Goal: Transaction & Acquisition: Purchase product/service

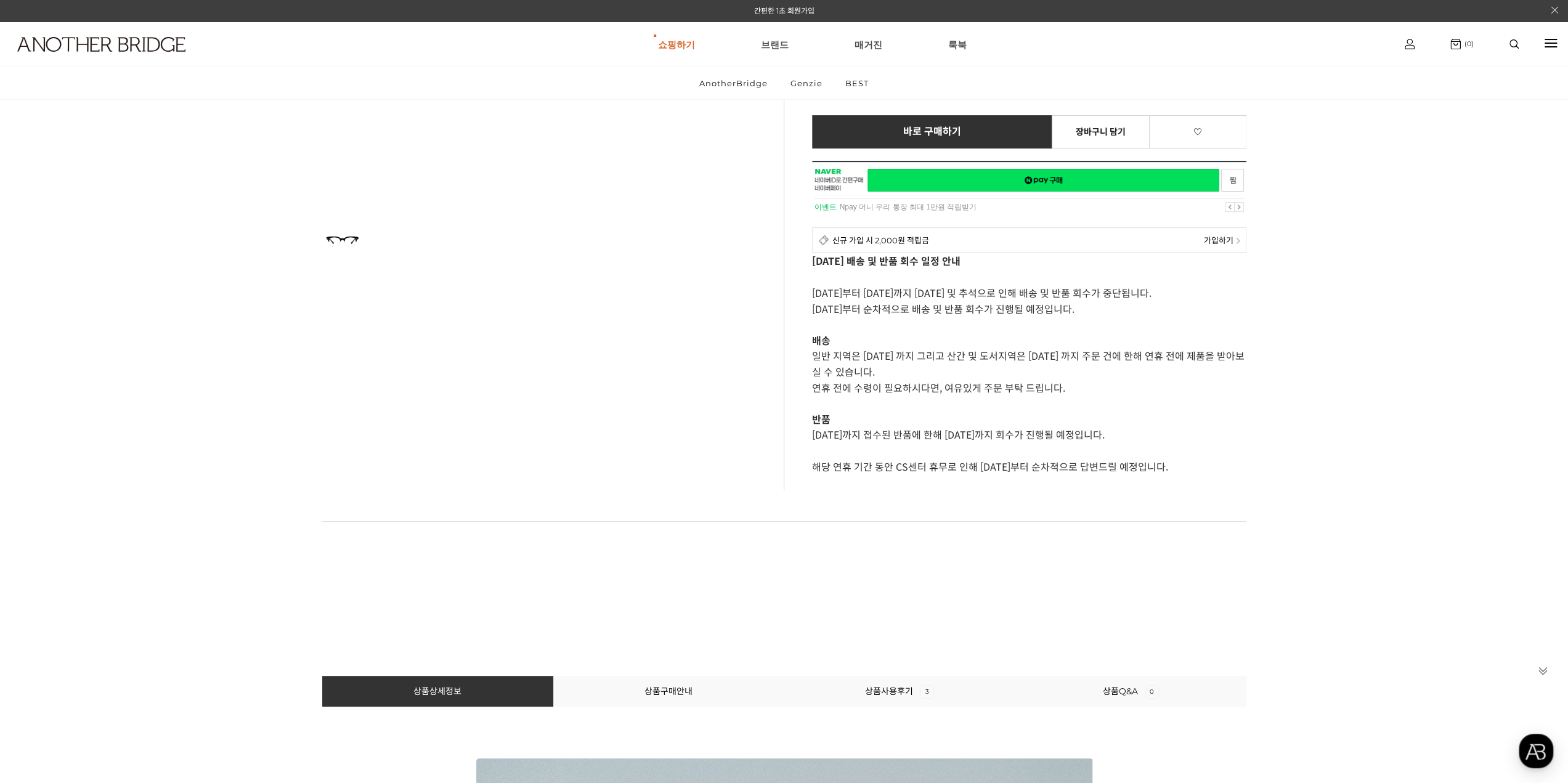
scroll to position [617, 0]
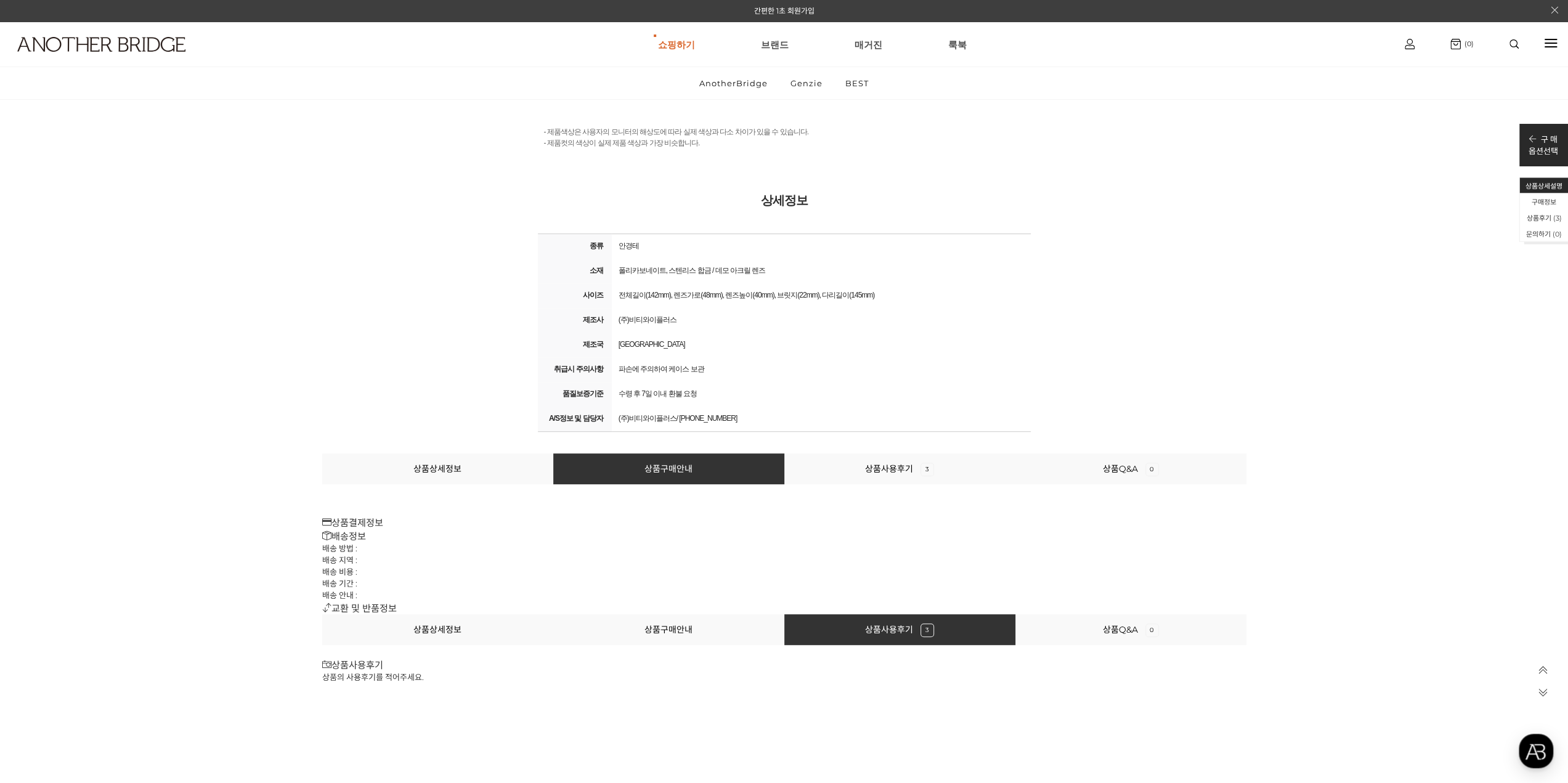
scroll to position [14691, 0]
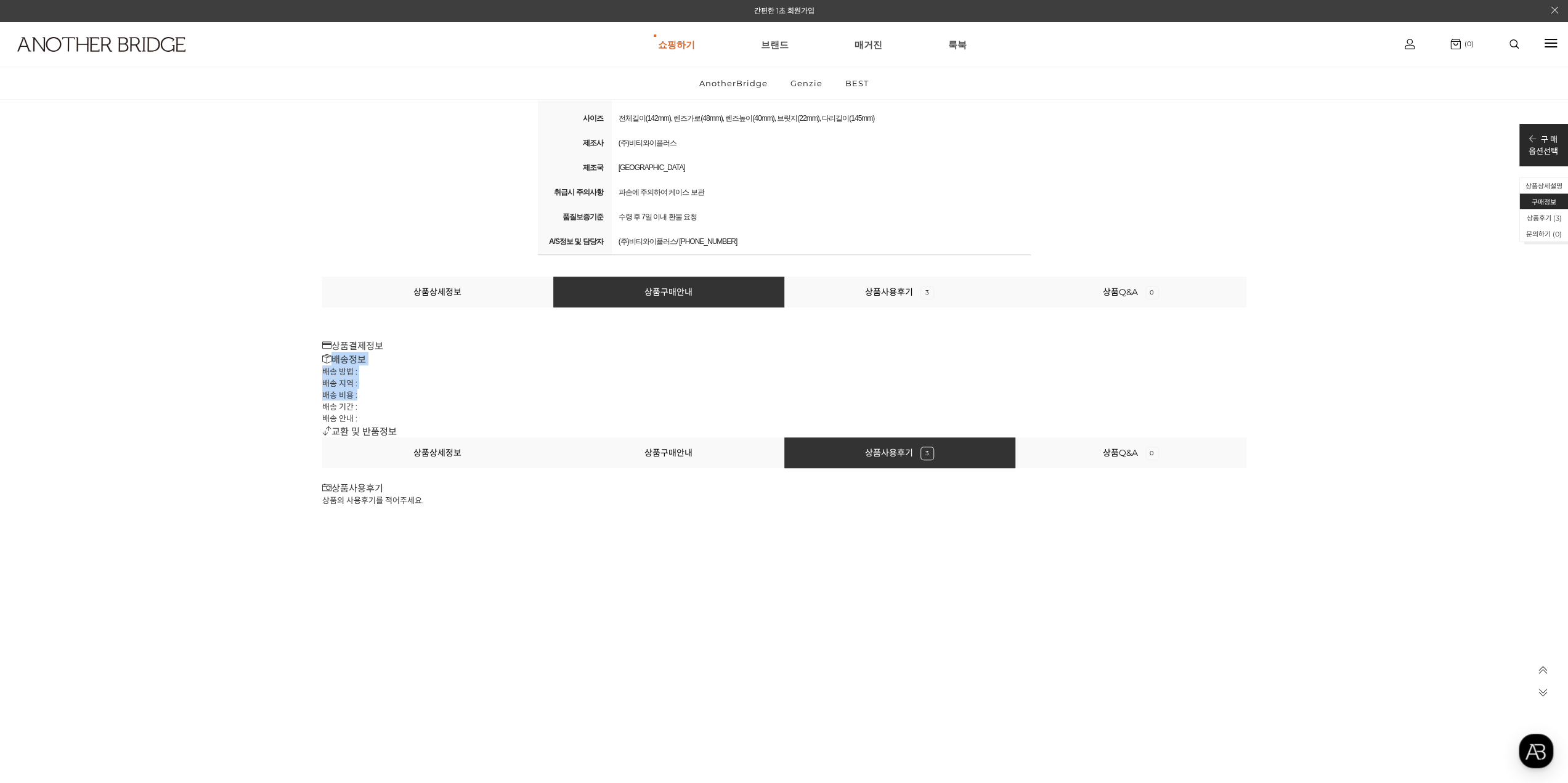
drag, startPoint x: 435, startPoint y: 344, endPoint x: 458, endPoint y: 403, distance: 63.3
click at [456, 402] on div "상품상세정보 상품구매안내 상품사용후기 3 상품Q&A 0 상품결제정보 배송정보 배송 방법 : 배송 지역 : 배송 비용 : 배송 기간 : 배송 안…" at bounding box center [784, 357] width 924 height 161
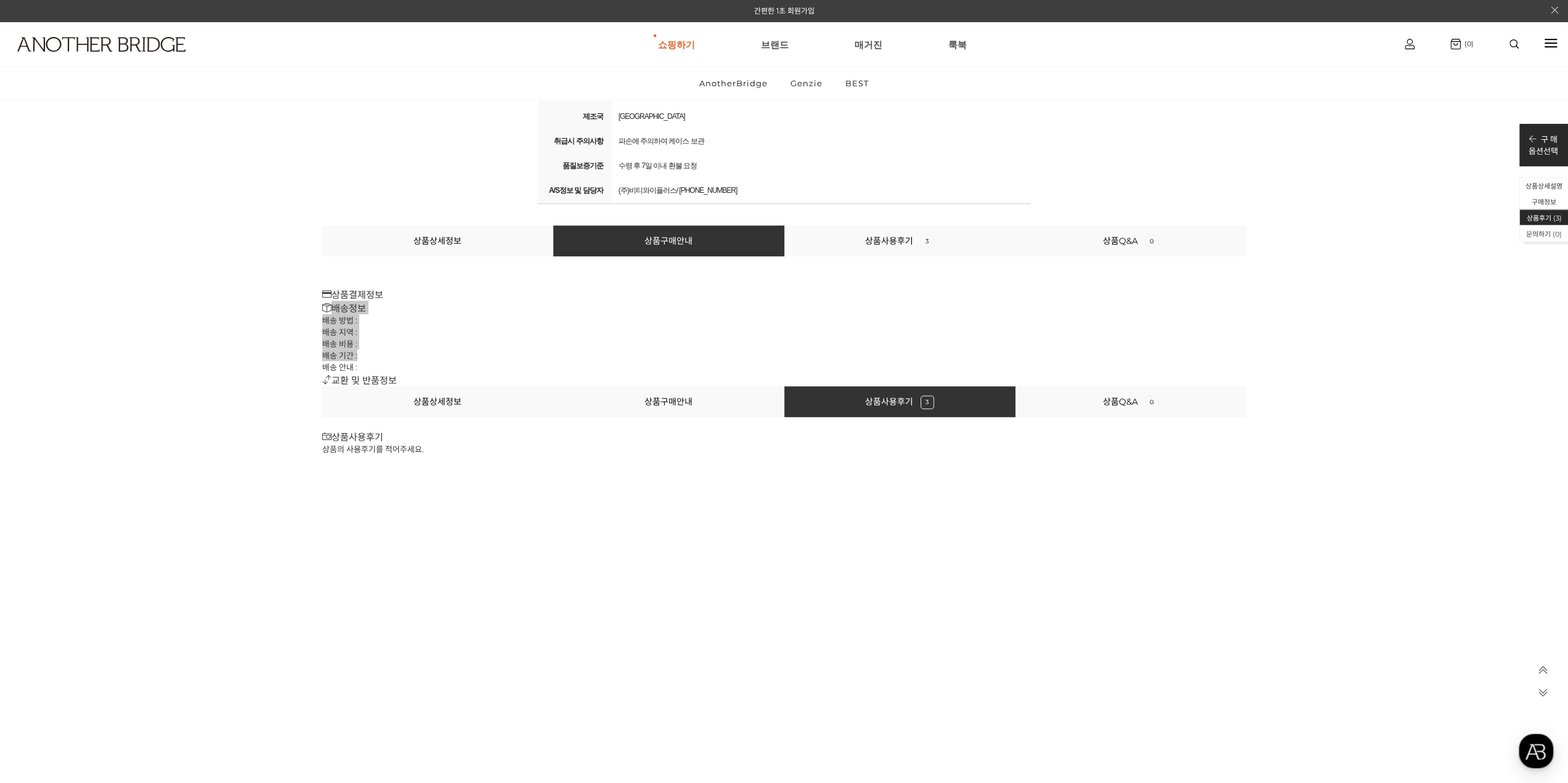
scroll to position [14629, 0]
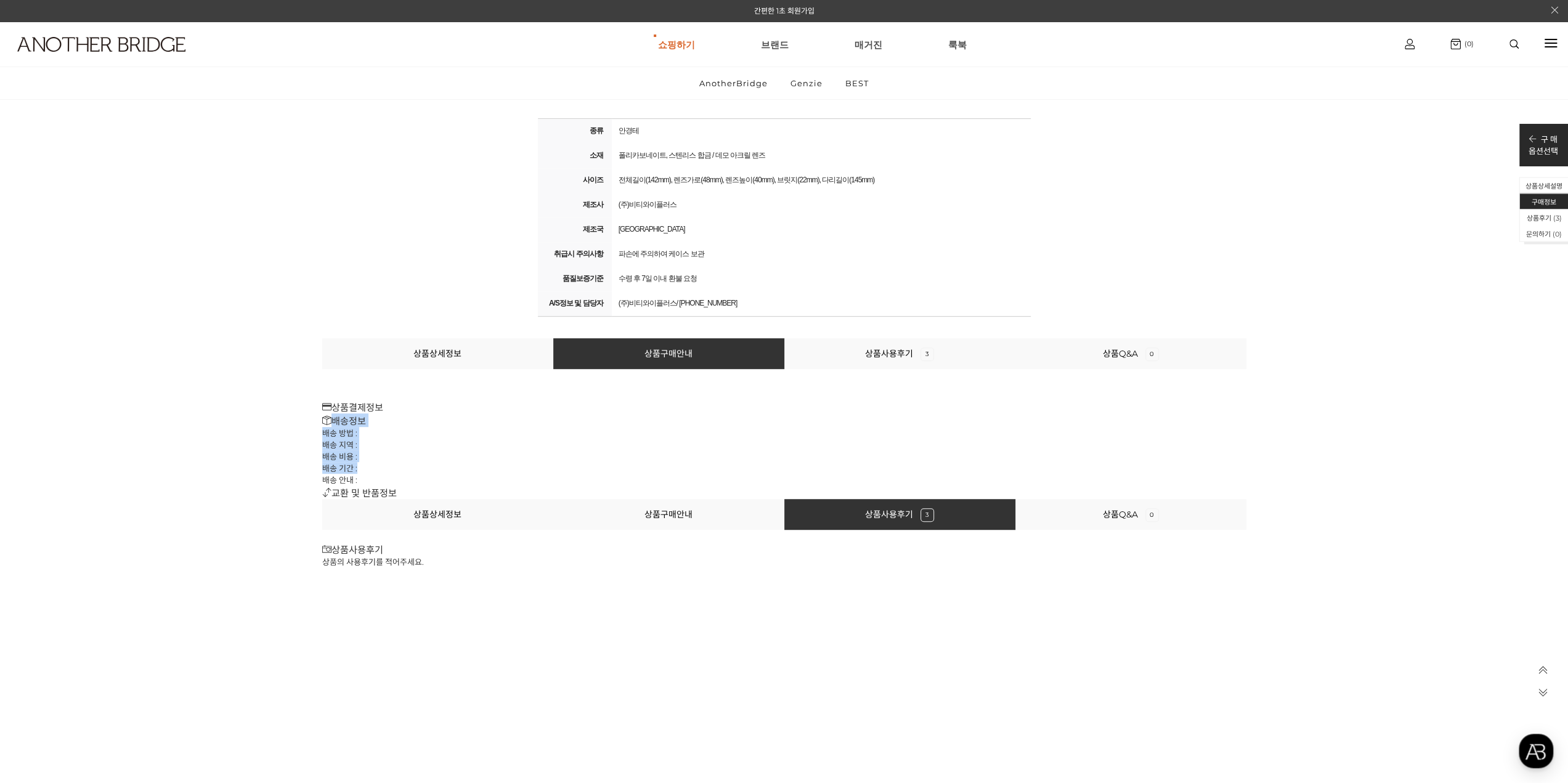
click at [556, 443] on li "배송 지역 :" at bounding box center [784, 444] width 924 height 12
drag, startPoint x: 359, startPoint y: 429, endPoint x: 359, endPoint y: 422, distance: 7.0
click at [359, 422] on div "배송정보 배송 방법 : 배송 지역 : 배송 비용 : 배송 기간 : 배송 안내 :" at bounding box center [784, 449] width 924 height 72
click at [404, 405] on h3 "상품결제정보" at bounding box center [784, 407] width 924 height 13
click at [431, 524] on li "상품상세정보" at bounding box center [438, 514] width 231 height 31
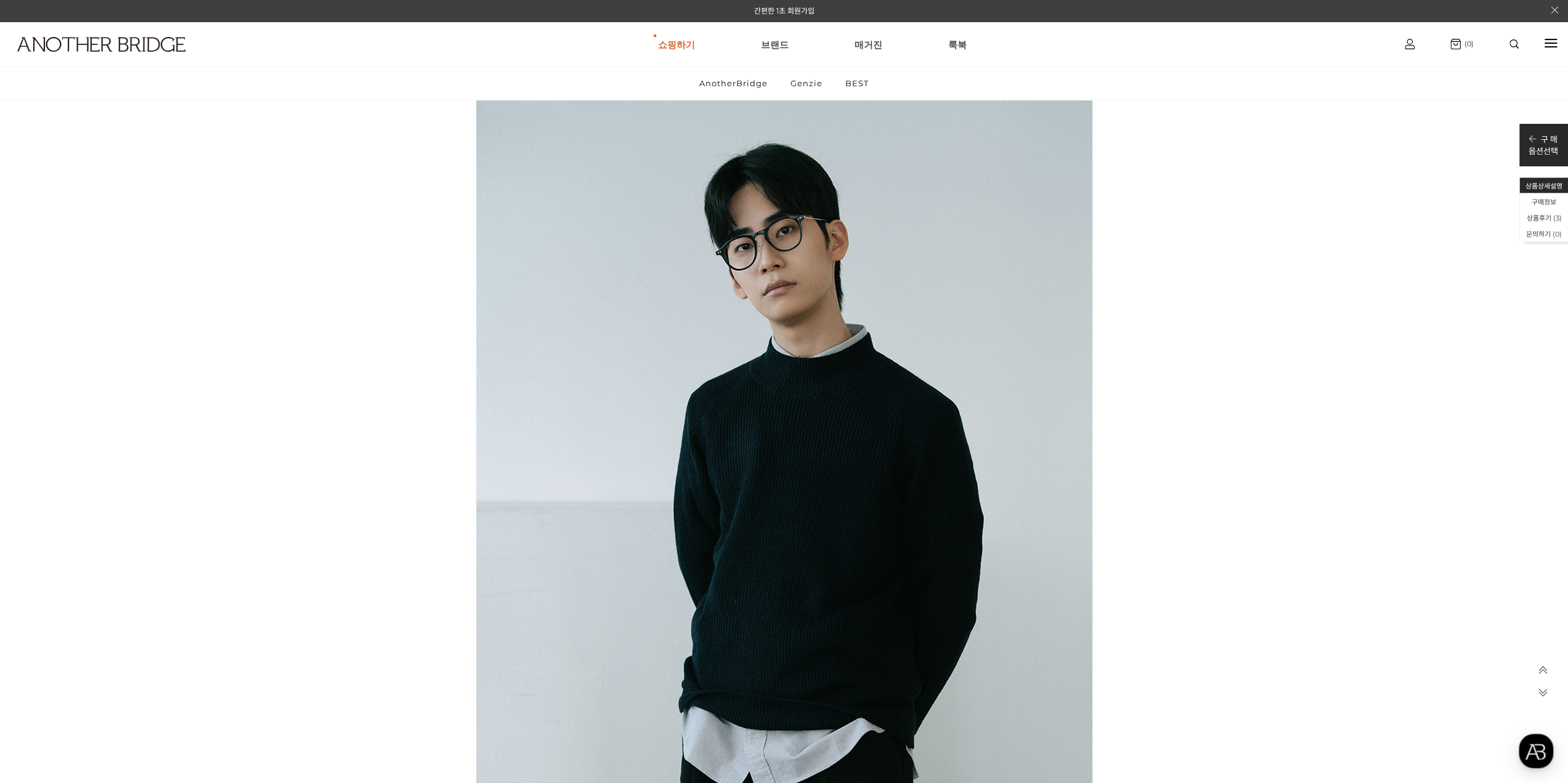
scroll to position [981, 0]
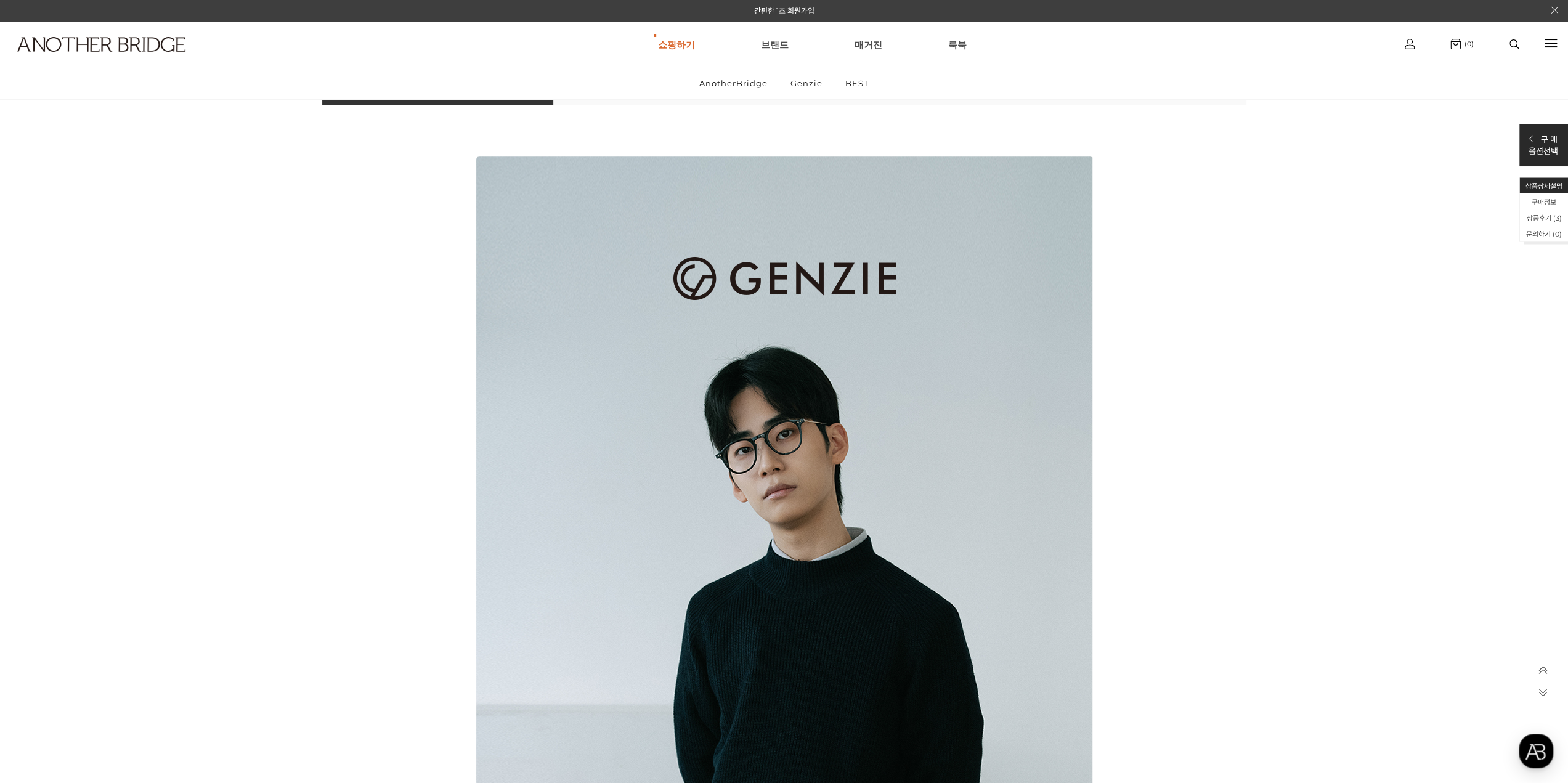
click at [1545, 691] on icon at bounding box center [1543, 692] width 11 height 11
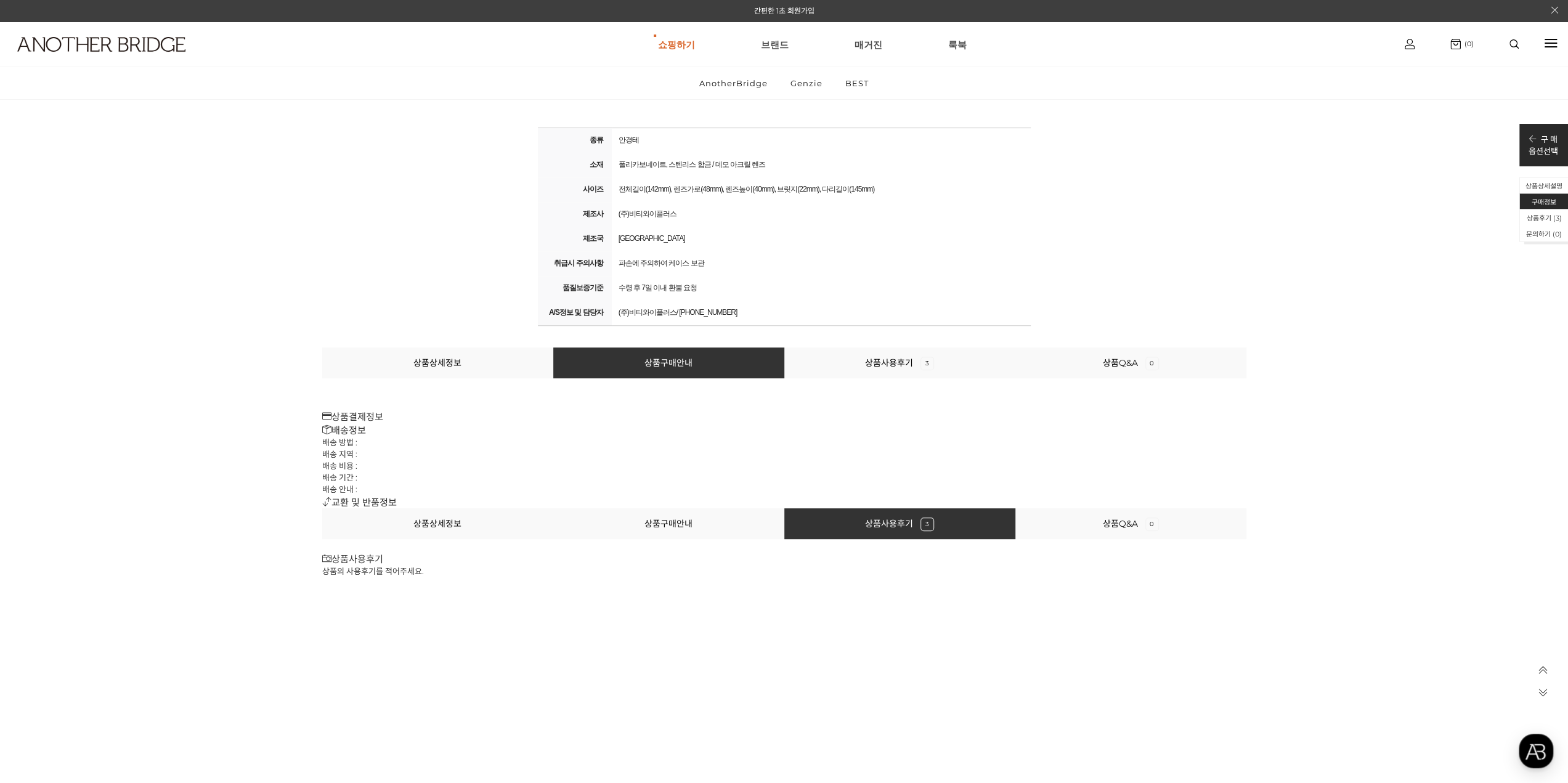
scroll to position [14577, 0]
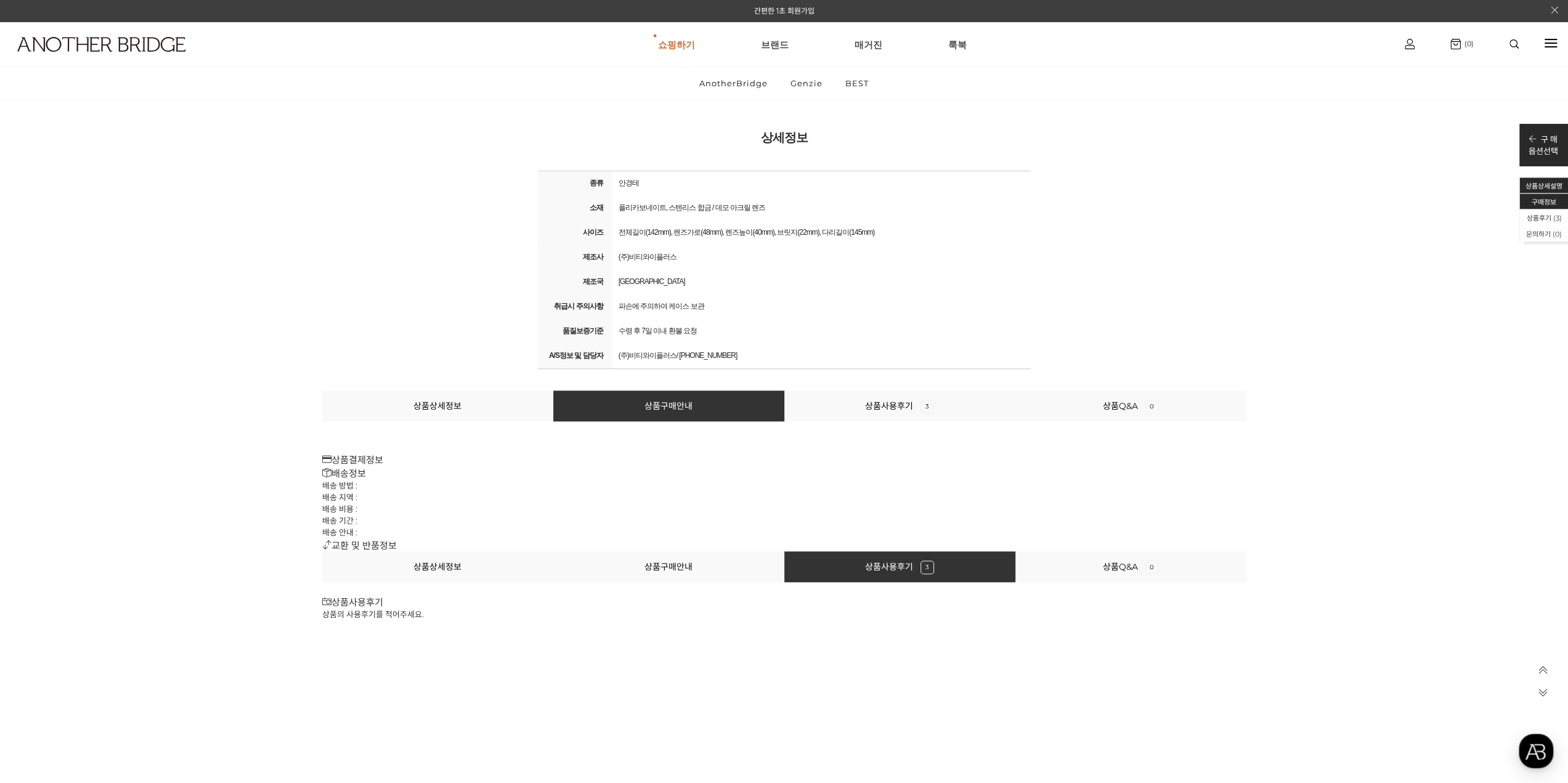
click at [1546, 185] on li "상품상세설명" at bounding box center [1544, 186] width 49 height 16
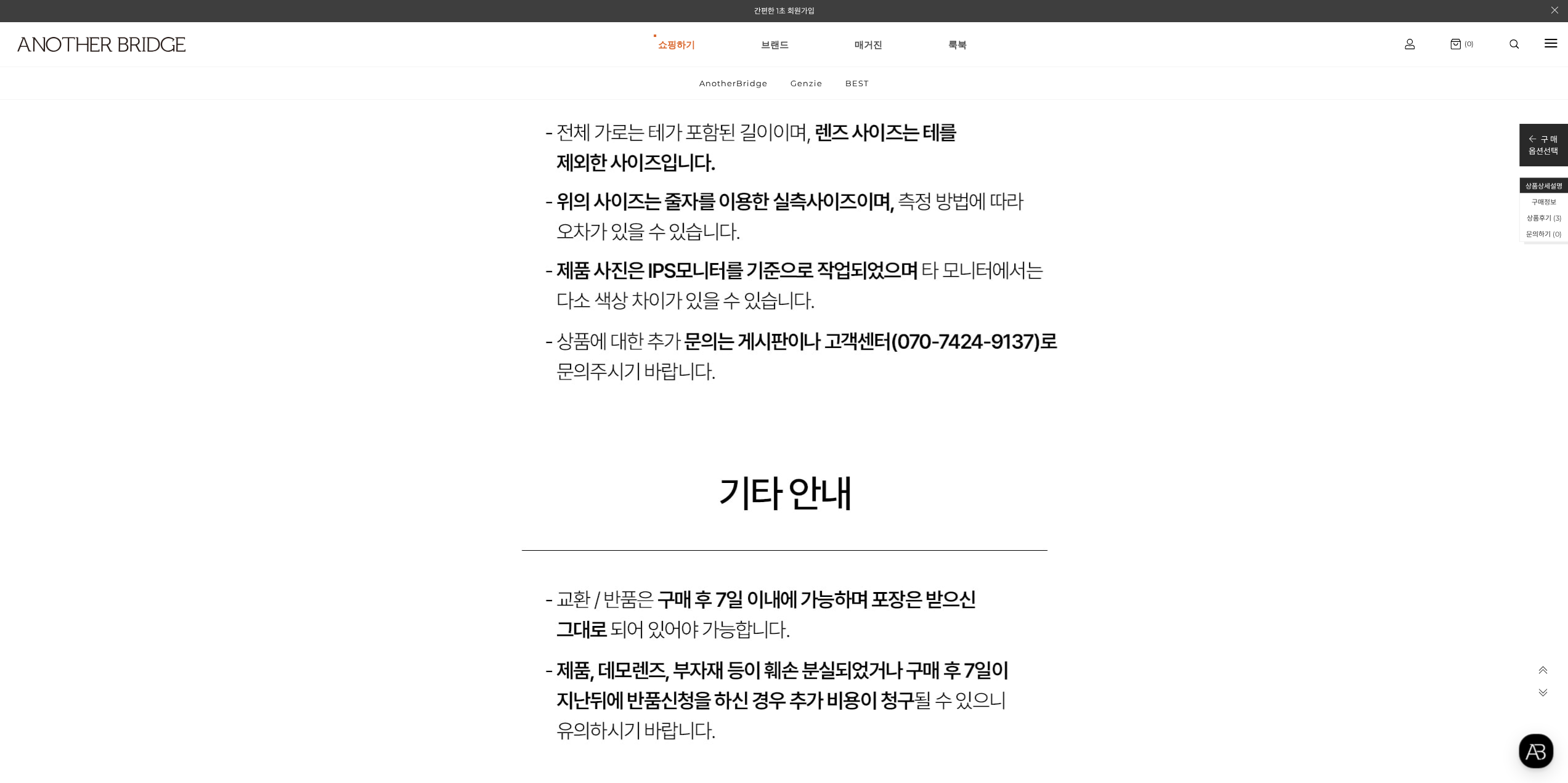
scroll to position [981, 0]
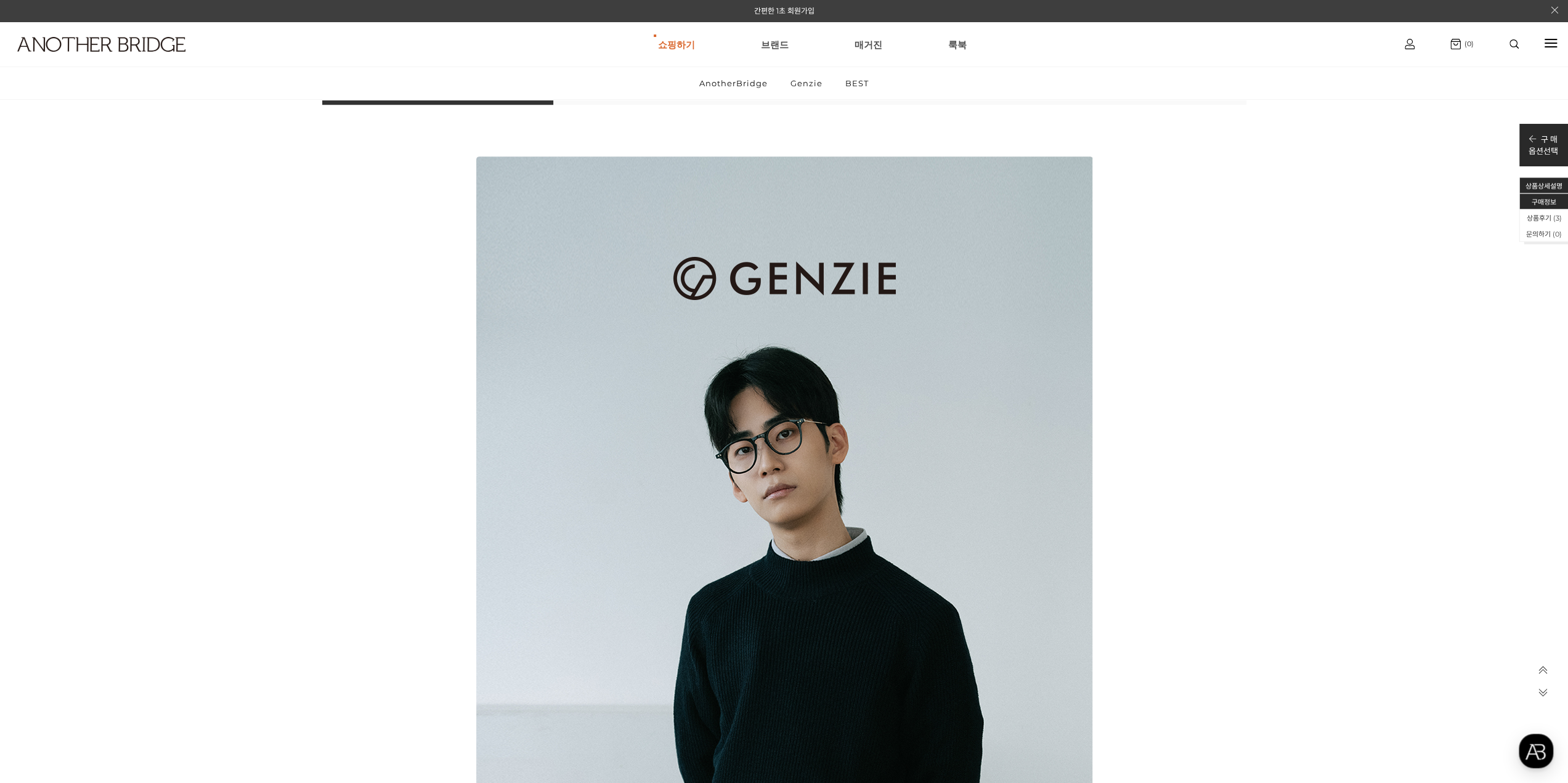
click at [1551, 202] on li "구매정보" at bounding box center [1544, 201] width 49 height 16
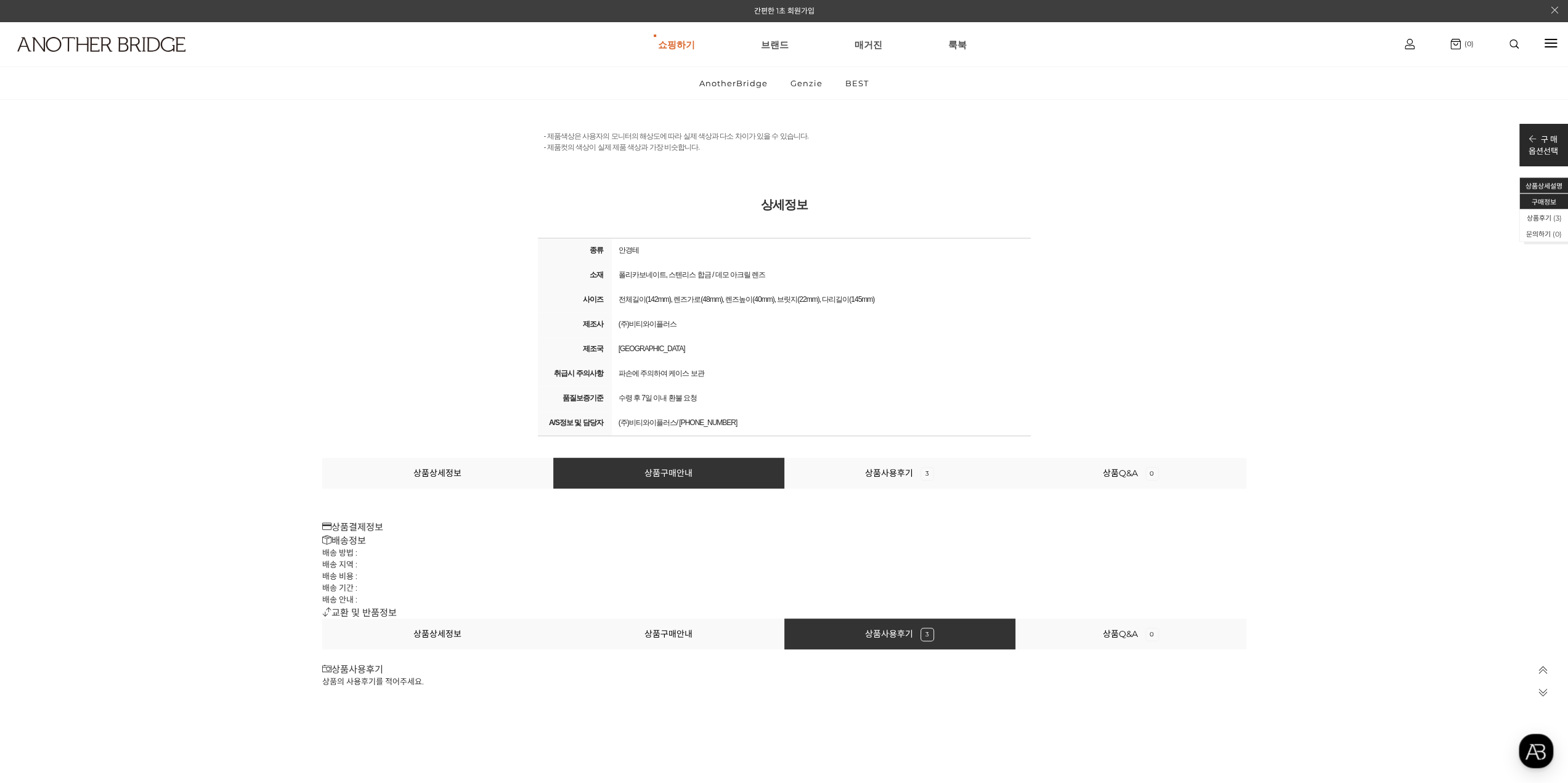
scroll to position [14892, 0]
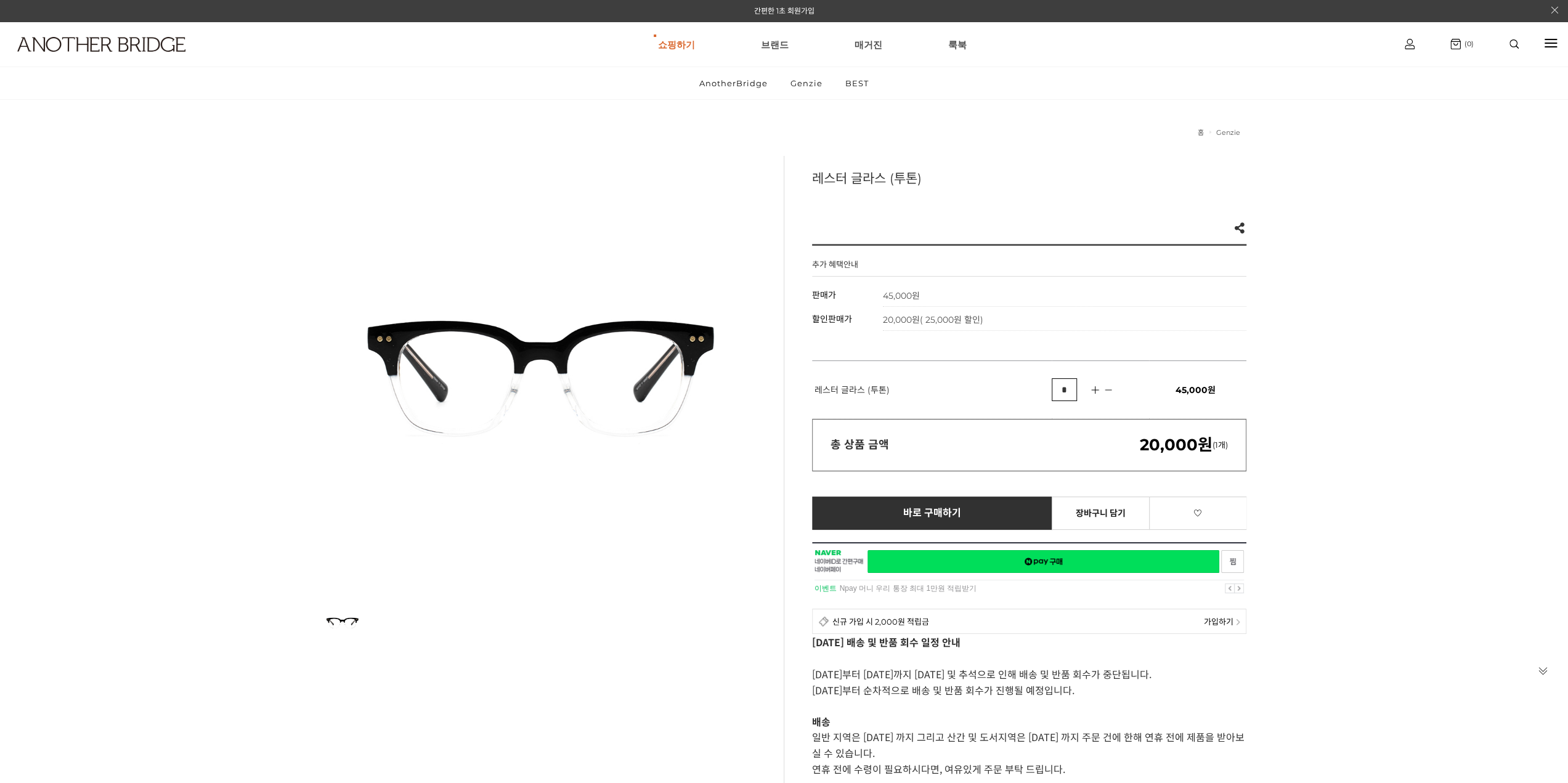
click at [1548, 676] on span at bounding box center [1543, 676] width 34 height 22
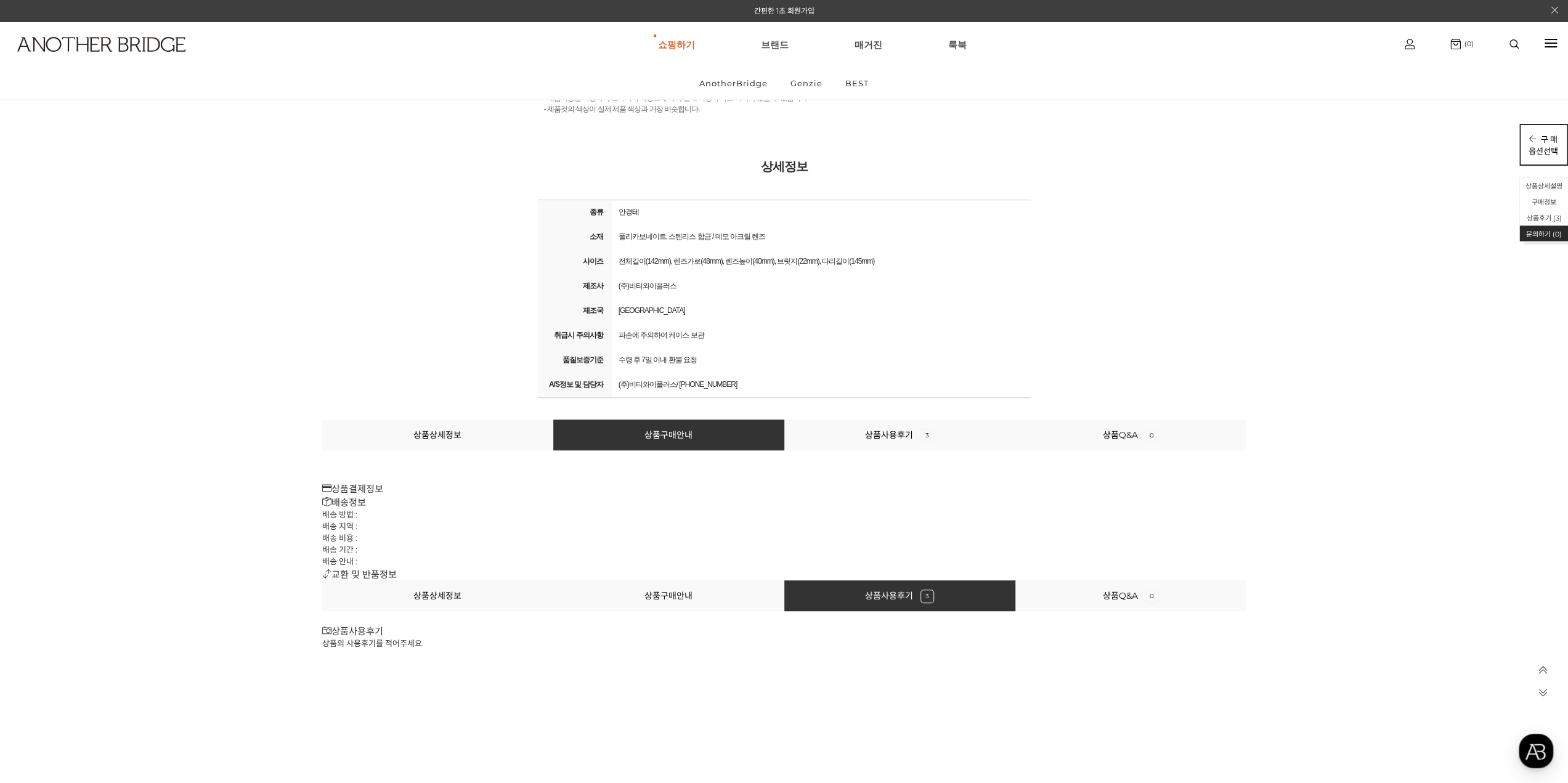
click at [1551, 141] on p "구 매" at bounding box center [1544, 139] width 30 height 12
click at [1466, 92] on ul "AnotherBridge Genzie BEST" at bounding box center [784, 83] width 1568 height 32
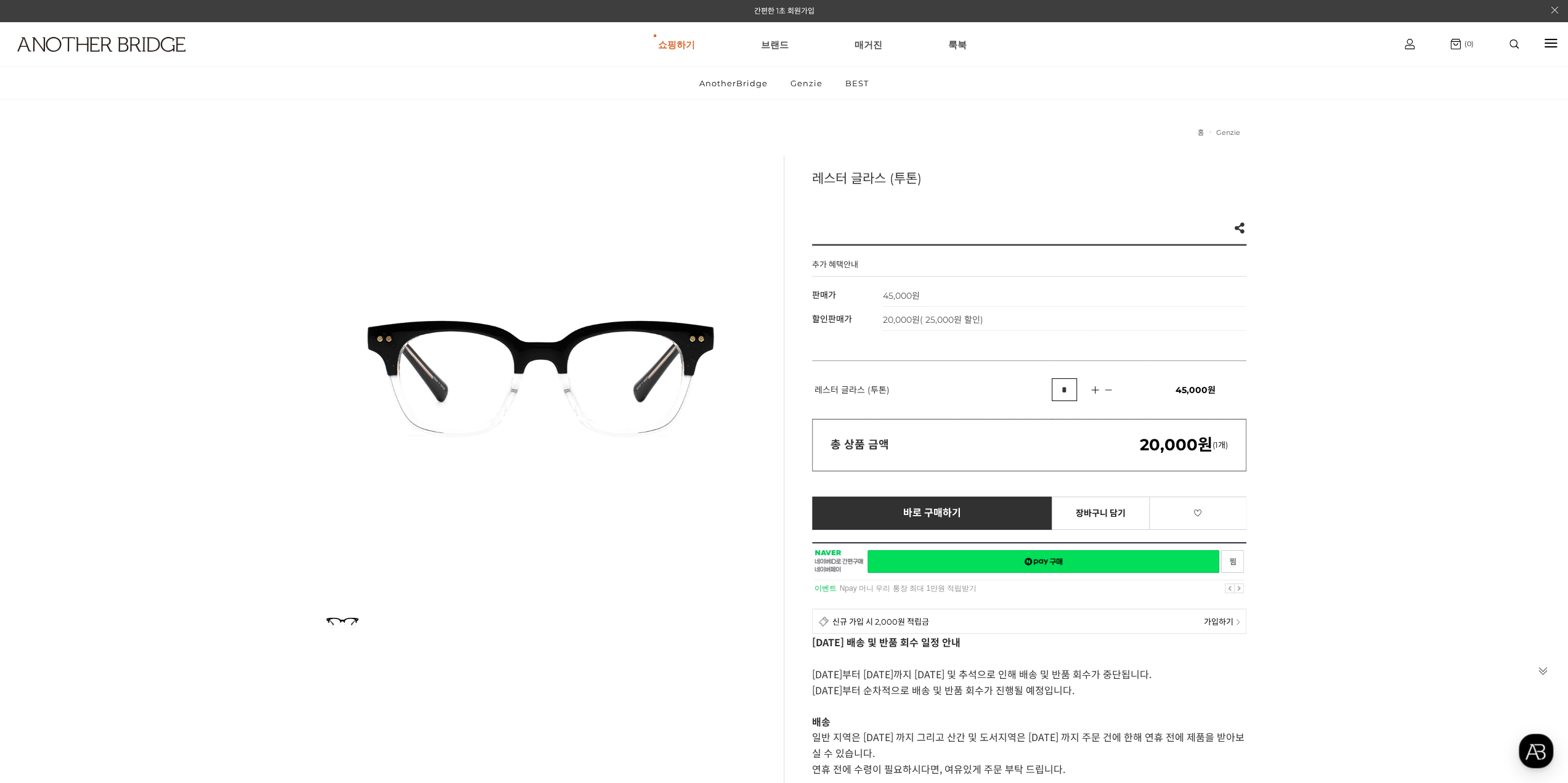
click at [1543, 671] on icon at bounding box center [1543, 671] width 11 height 11
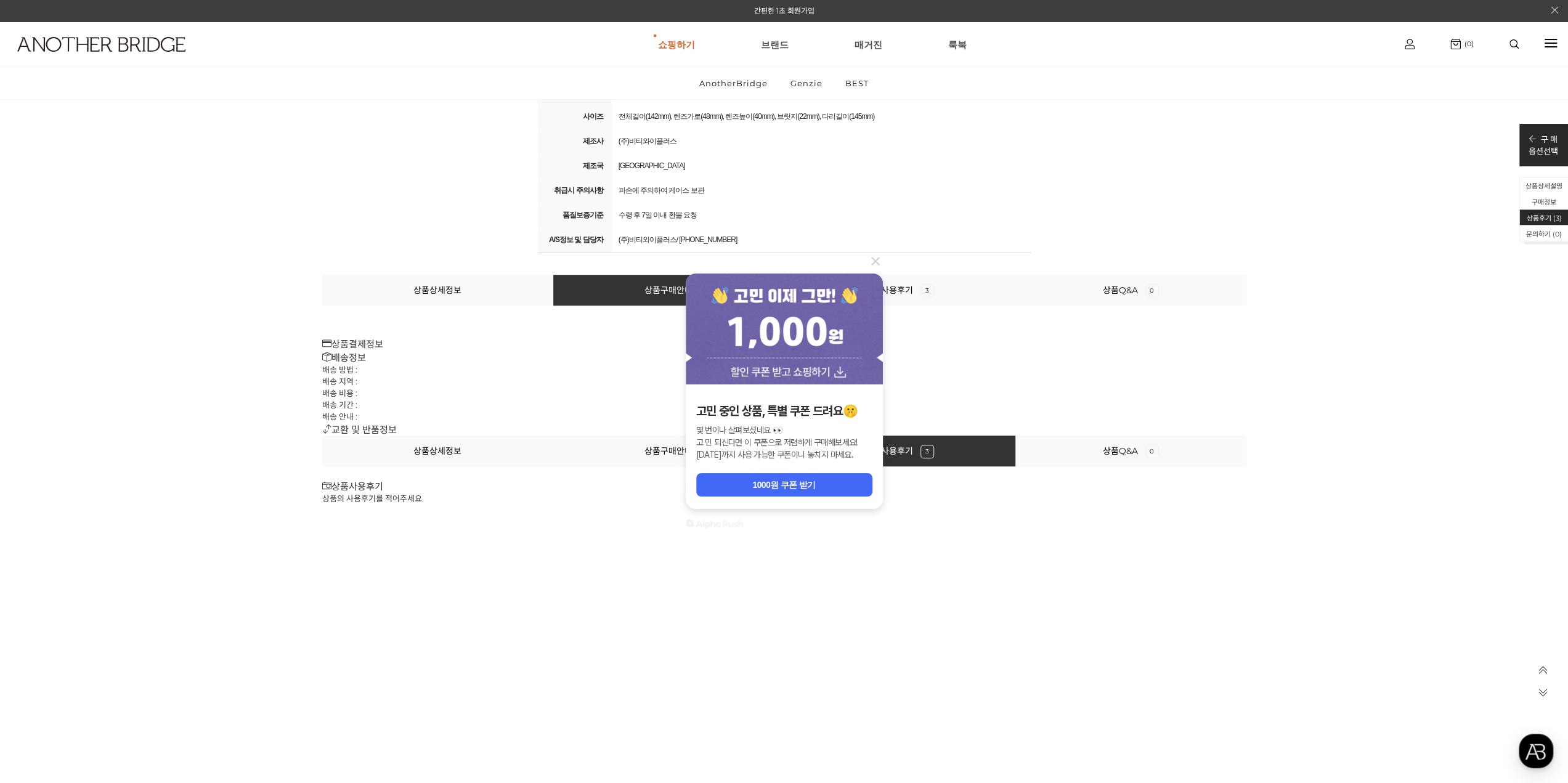
scroll to position [14588, 0]
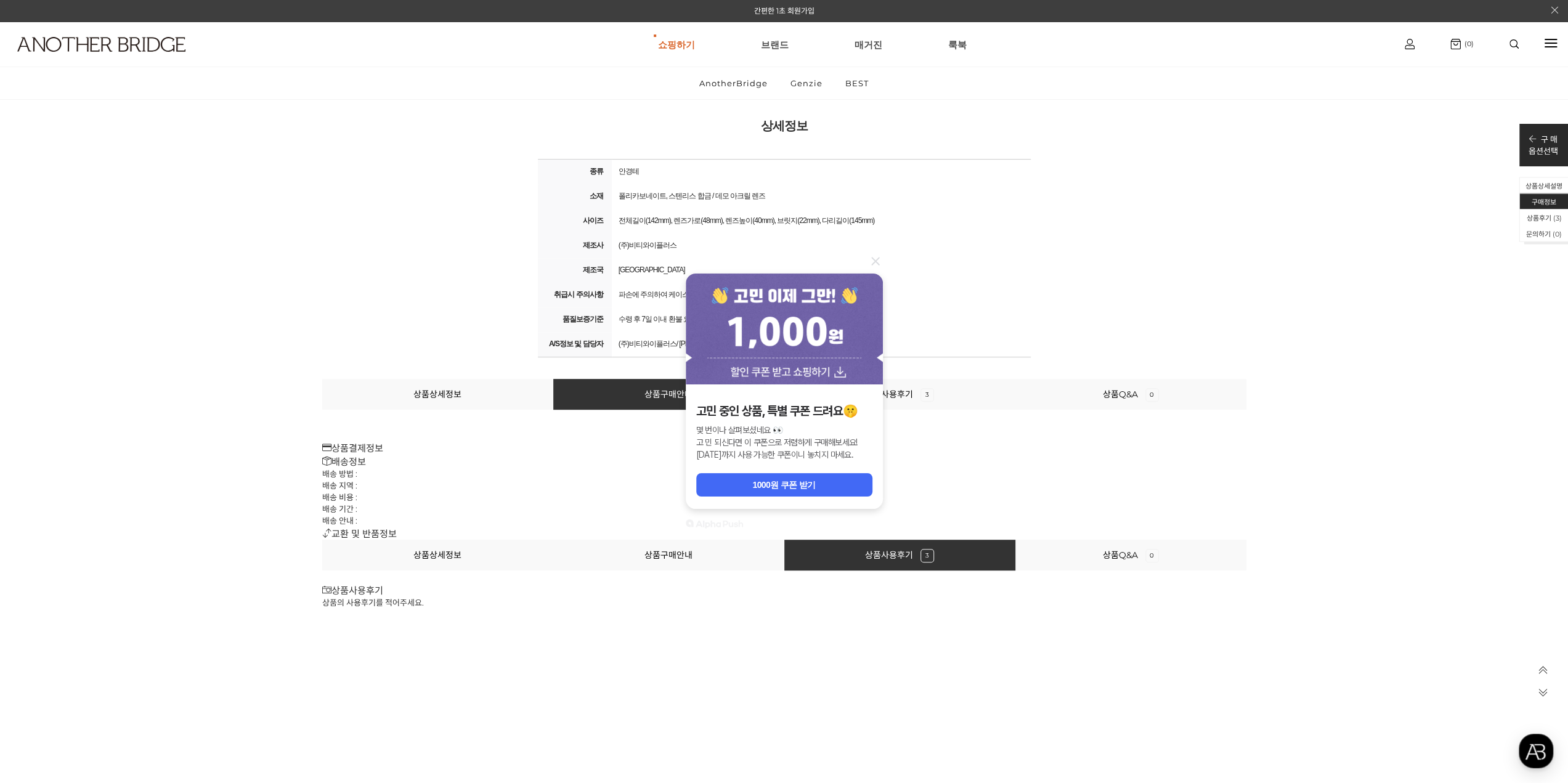
click at [874, 260] on icon at bounding box center [875, 261] width 8 height 8
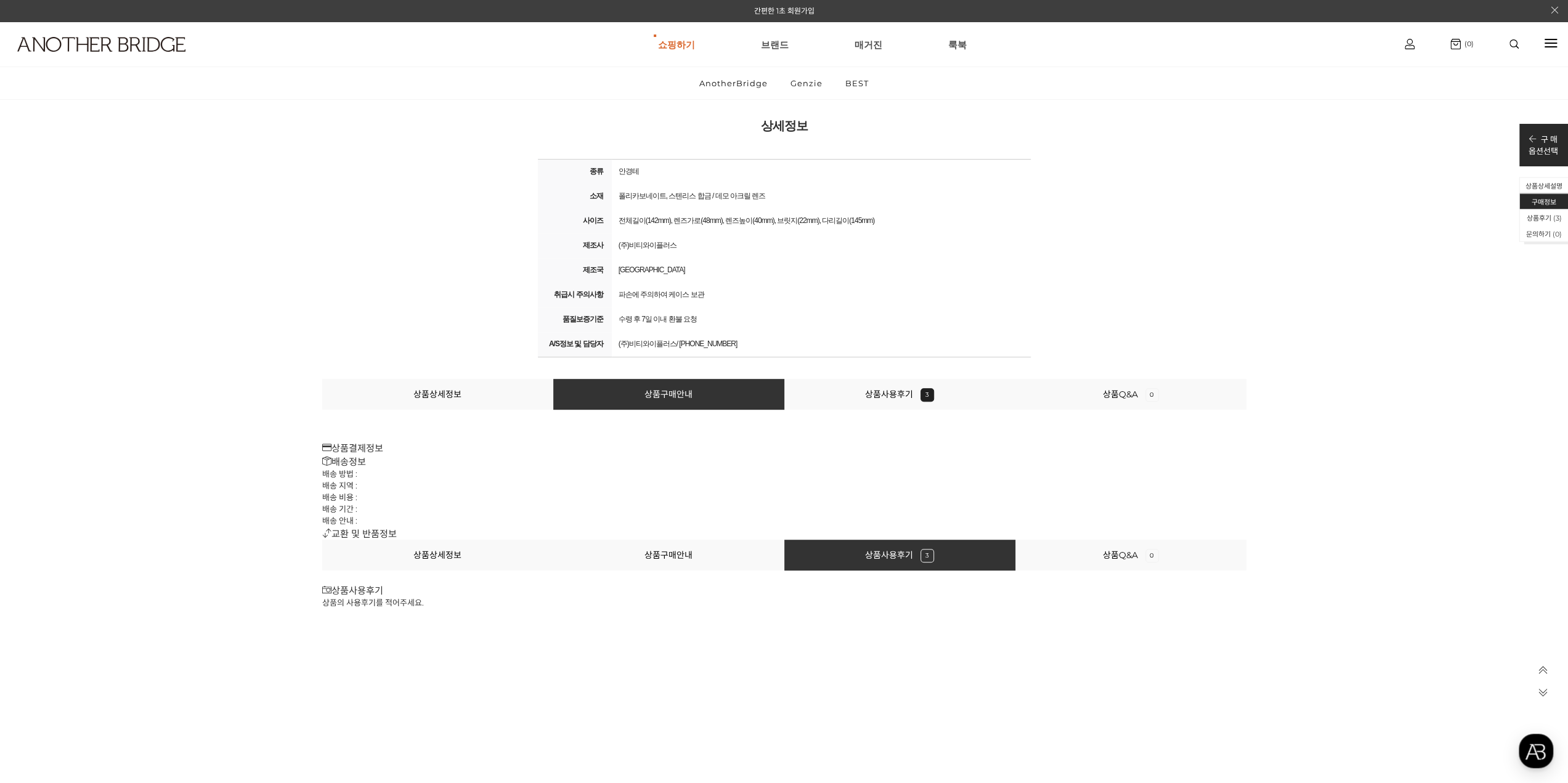
click at [871, 399] on li "상품사용후기 3" at bounding box center [900, 394] width 231 height 31
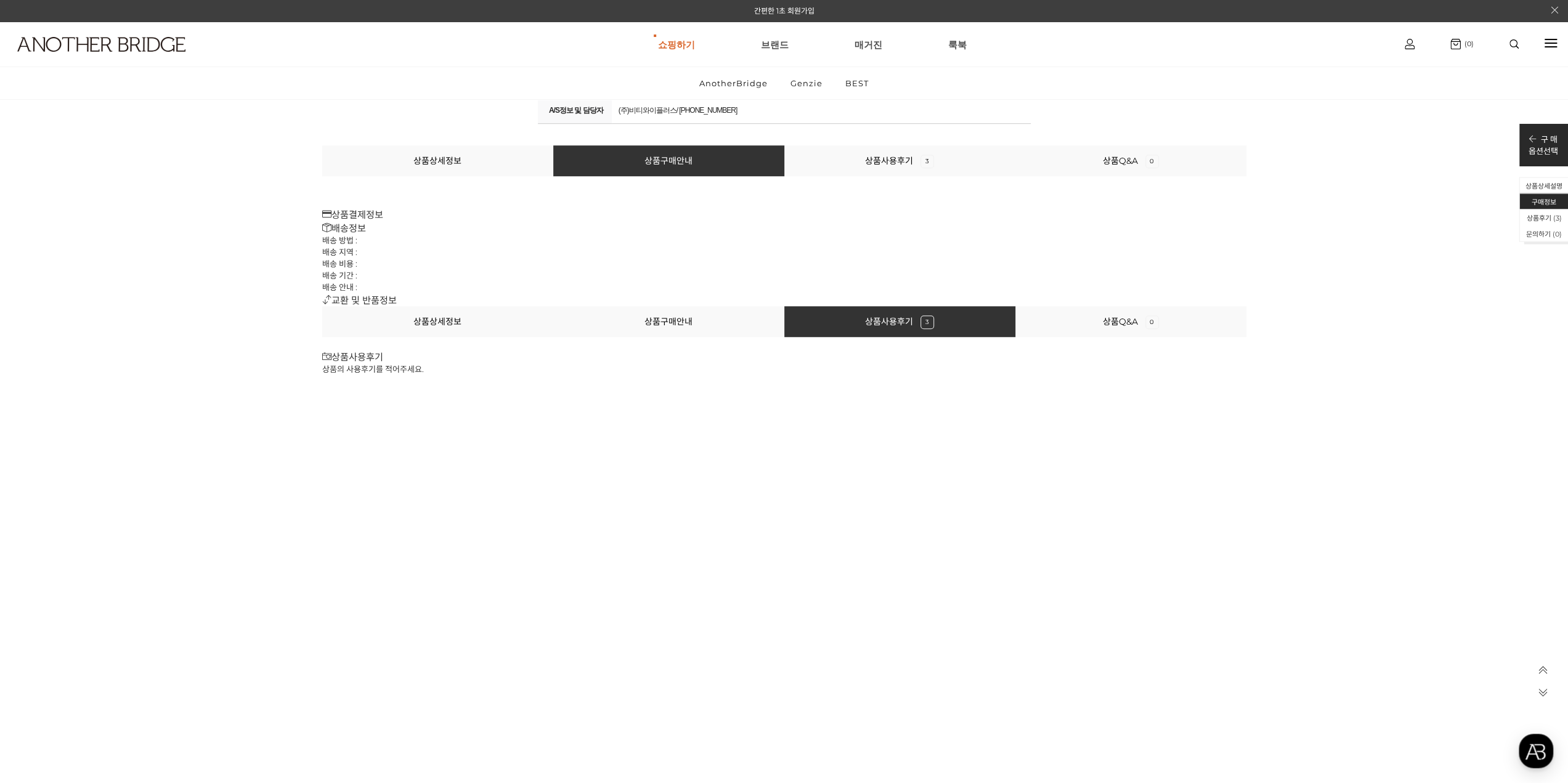
scroll to position [14684, 0]
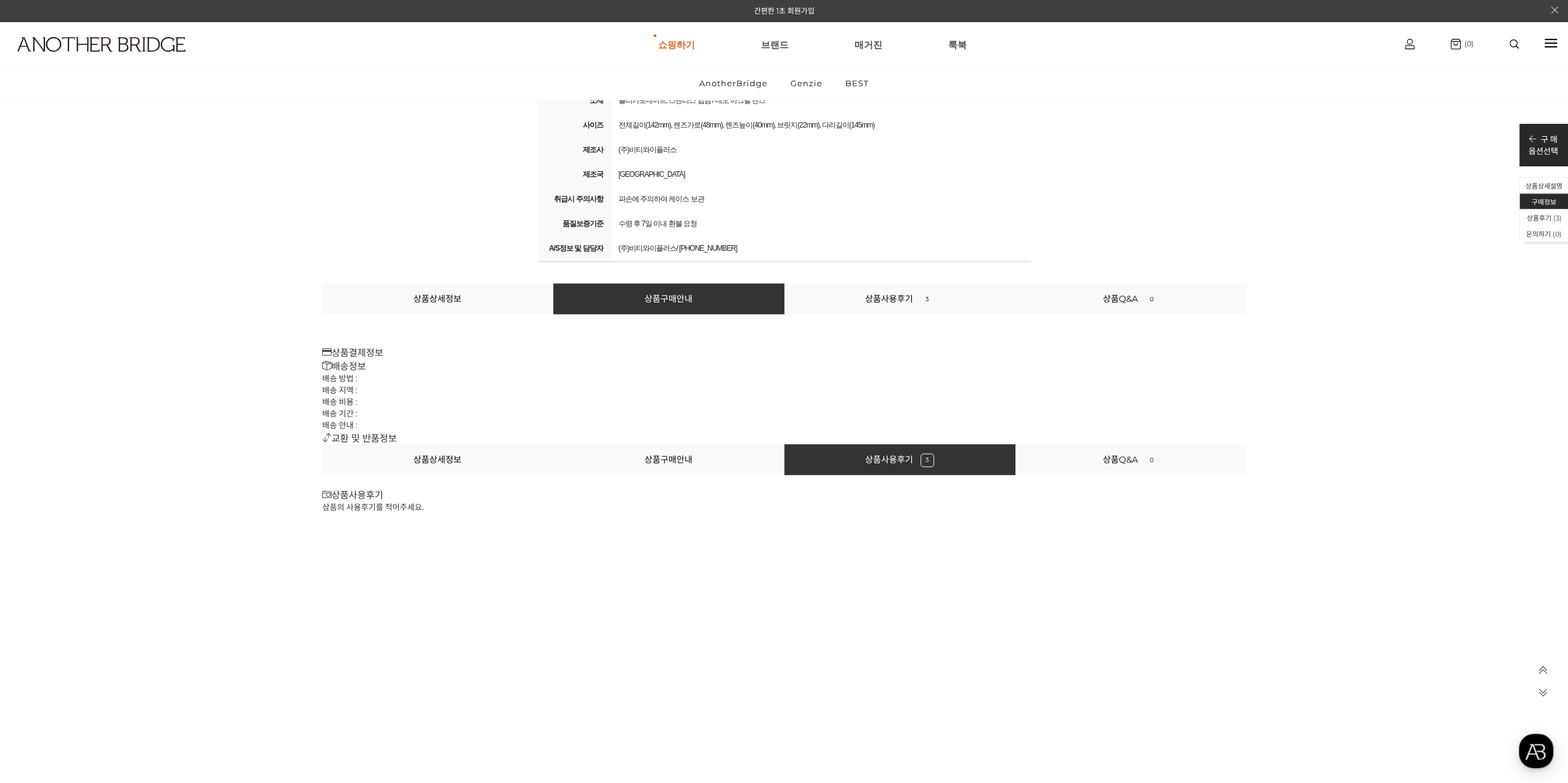
click at [467, 304] on li "상품상세정보" at bounding box center [438, 299] width 231 height 31
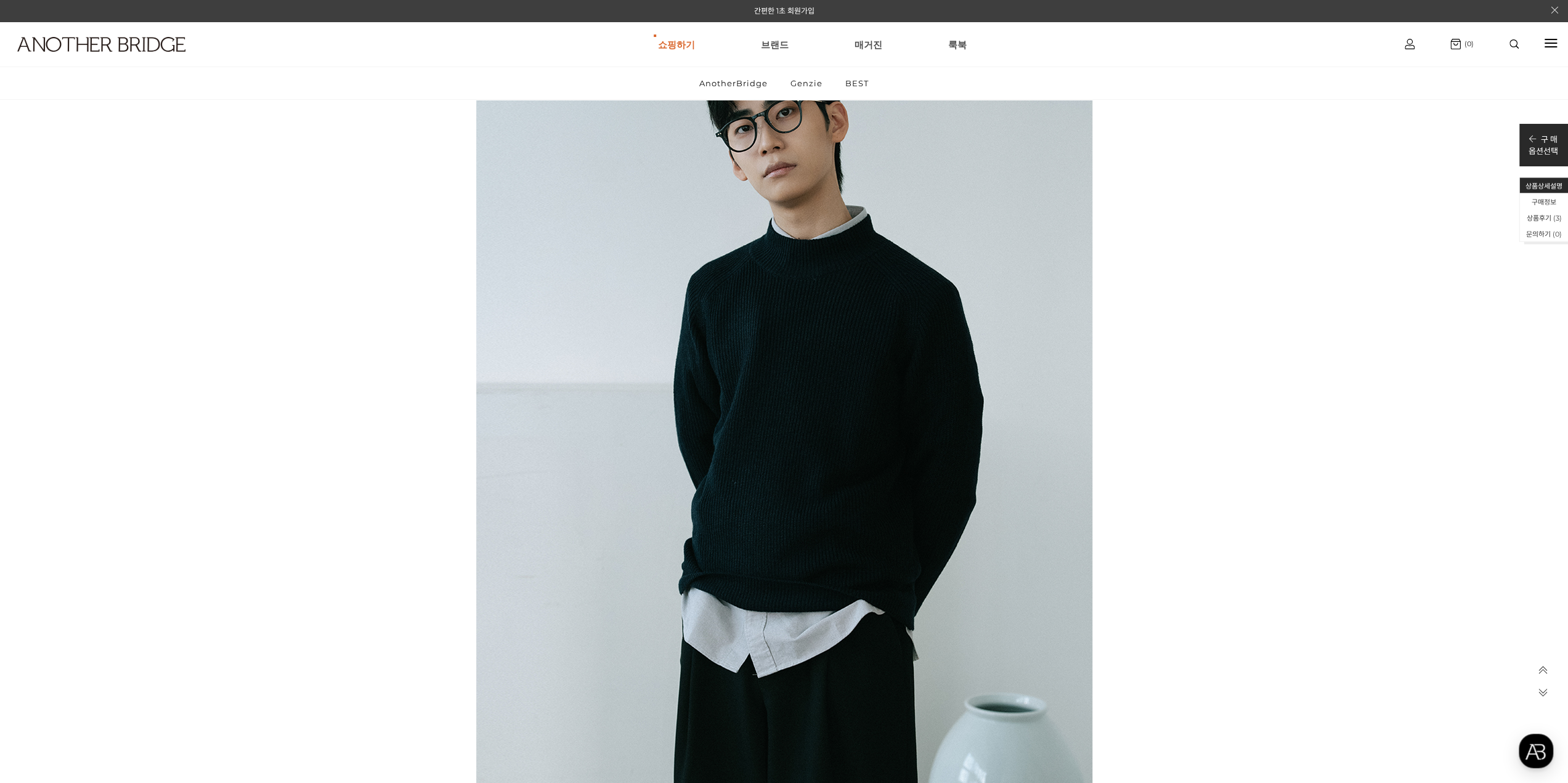
scroll to position [981, 0]
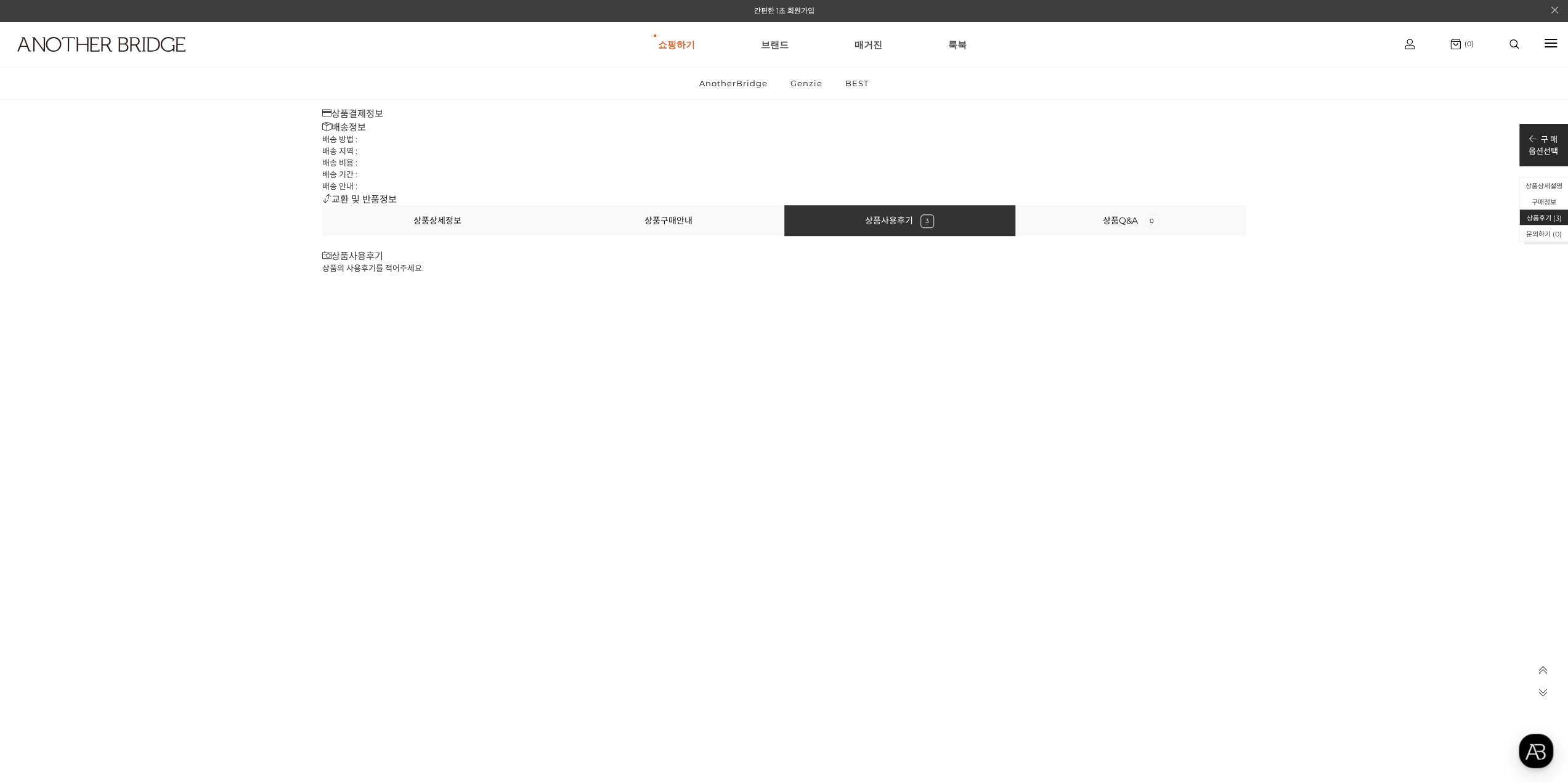
scroll to position [15231, 0]
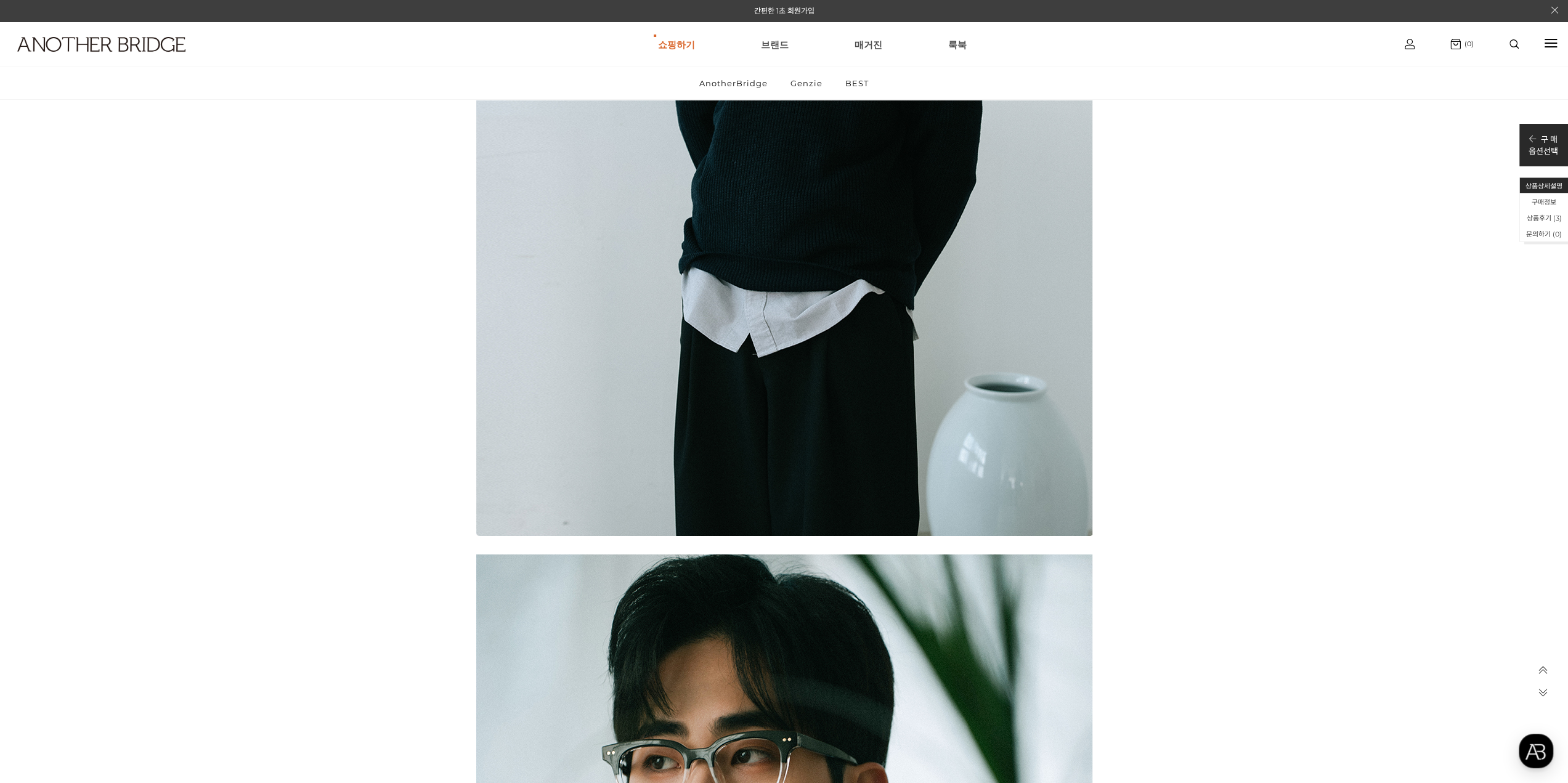
scroll to position [1519, 0]
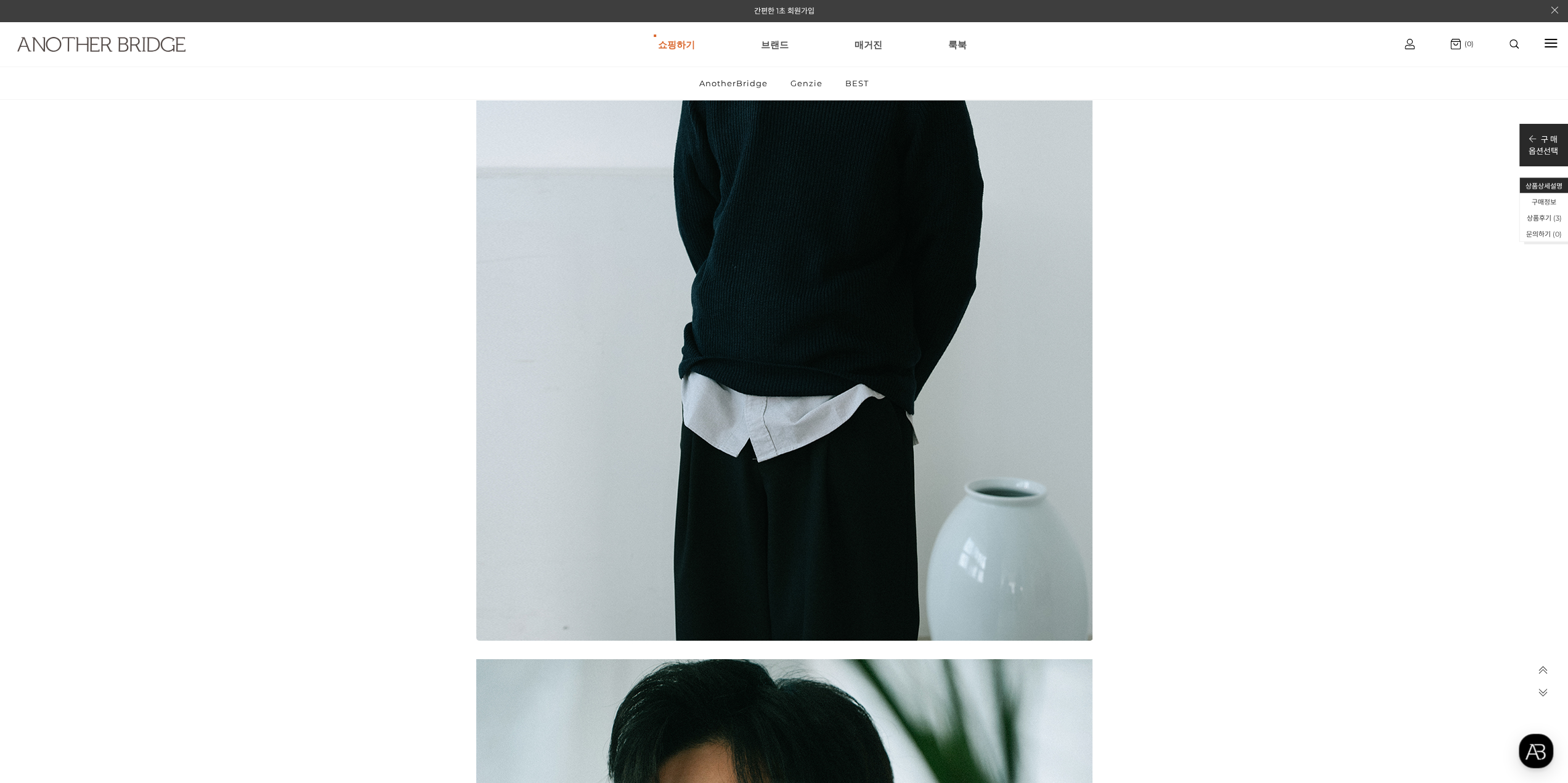
drag, startPoint x: 121, startPoint y: 51, endPoint x: 173, endPoint y: 52, distance: 52.0
click at [121, 51] on img at bounding box center [101, 44] width 168 height 15
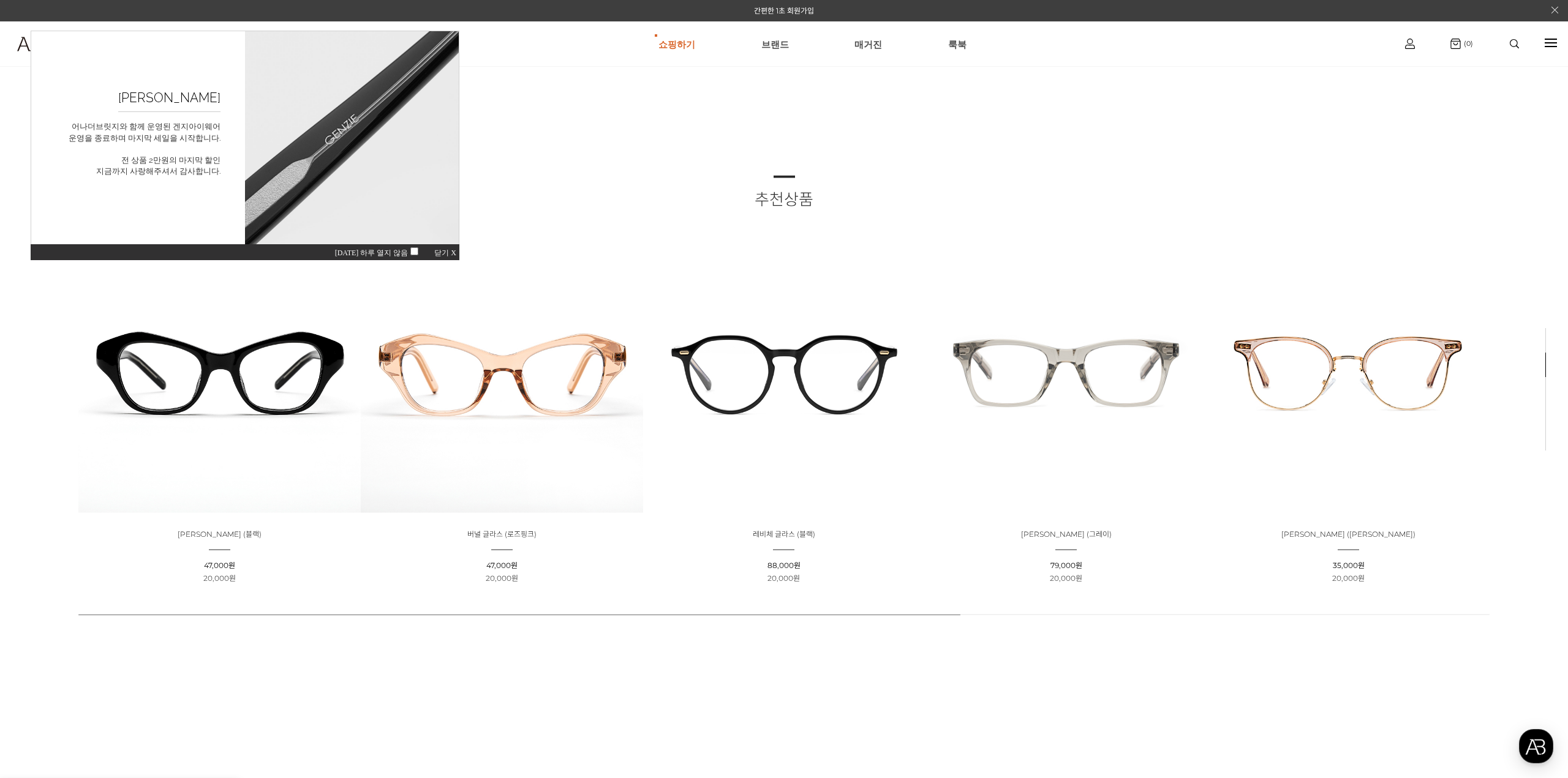
click at [278, 367] on img at bounding box center [219, 371] width 282 height 282
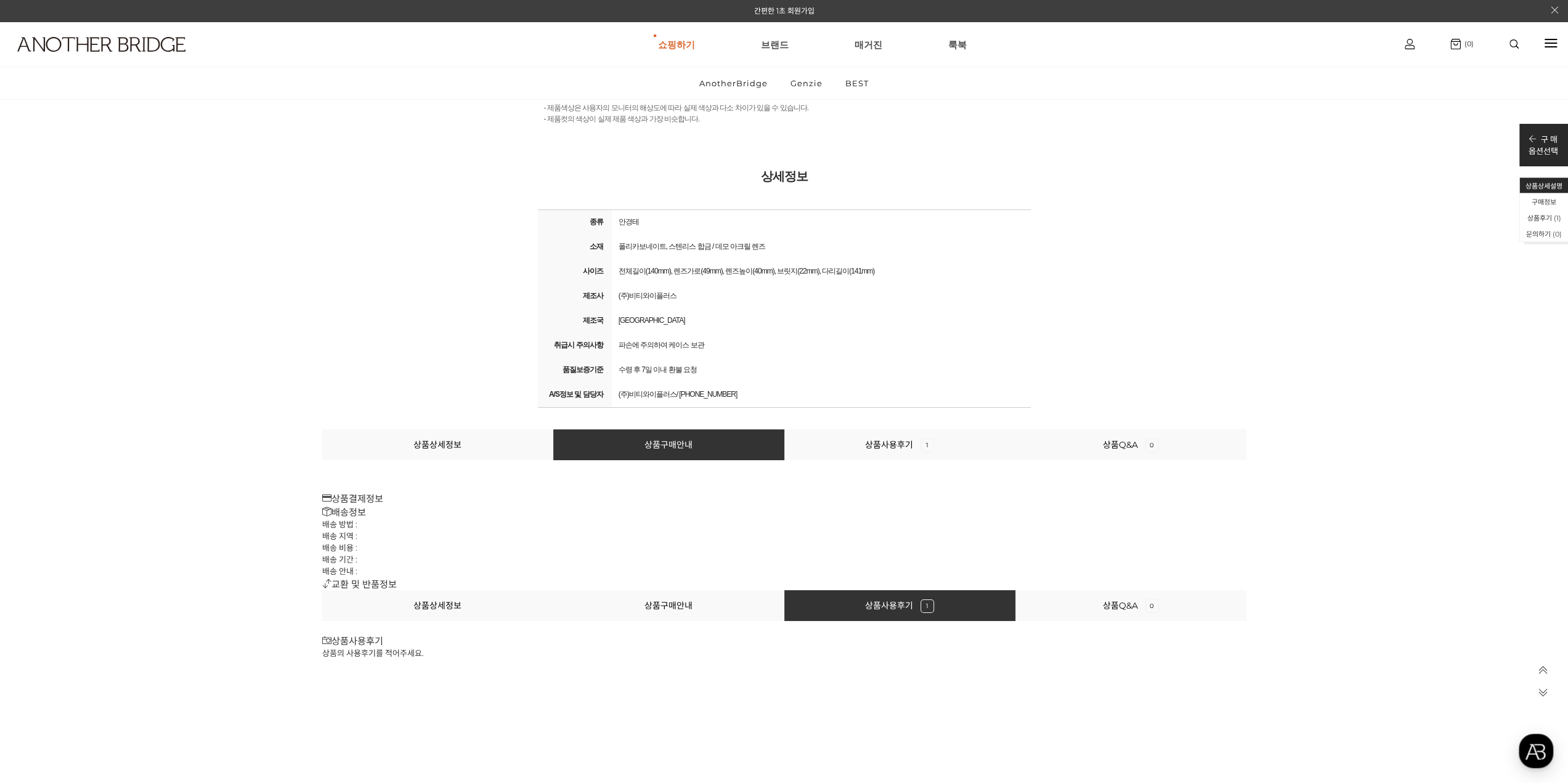
drag, startPoint x: 1574, startPoint y: 37, endPoint x: 1573, endPoint y: 760, distance: 723.0
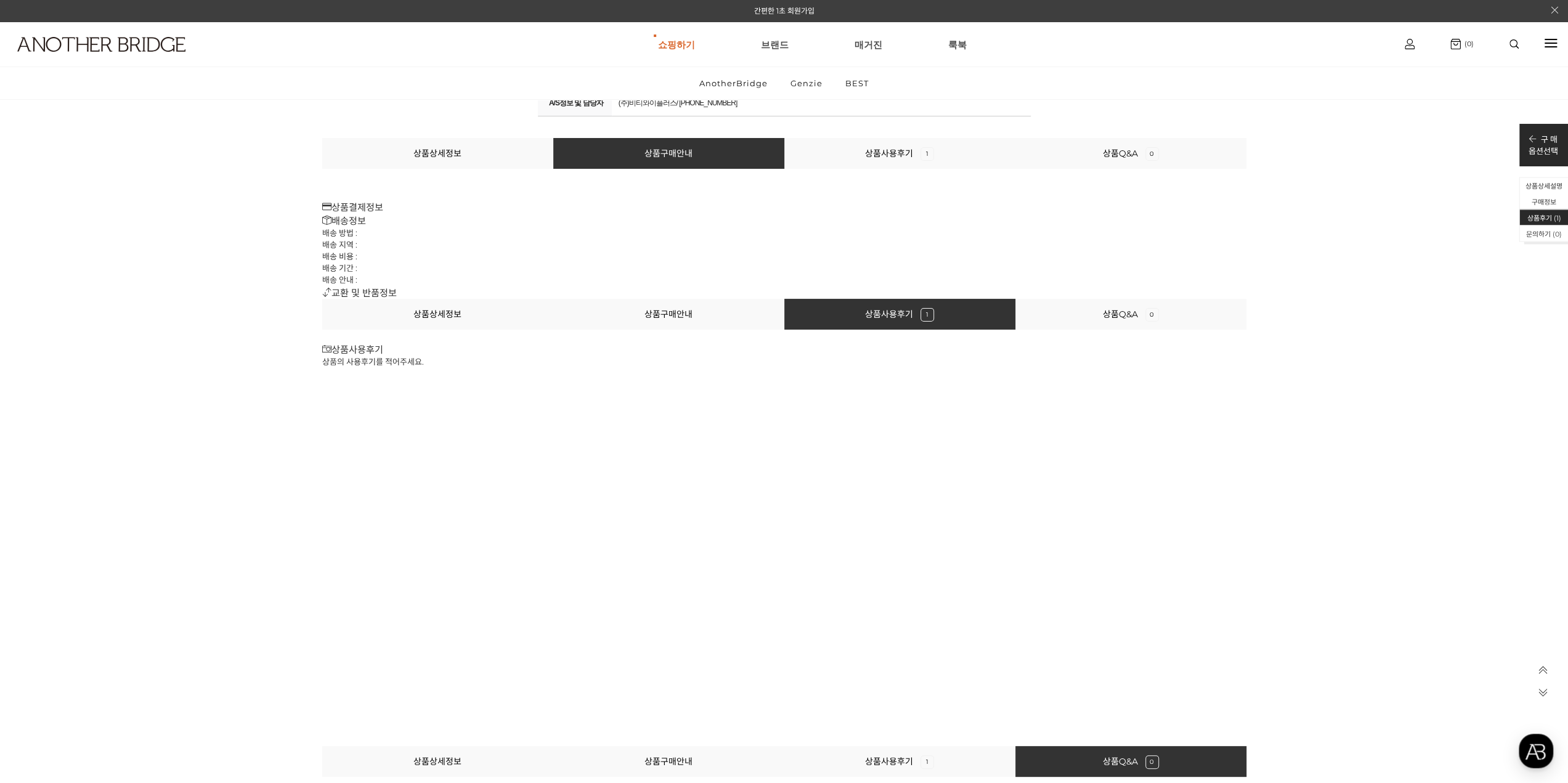
scroll to position [14099, 0]
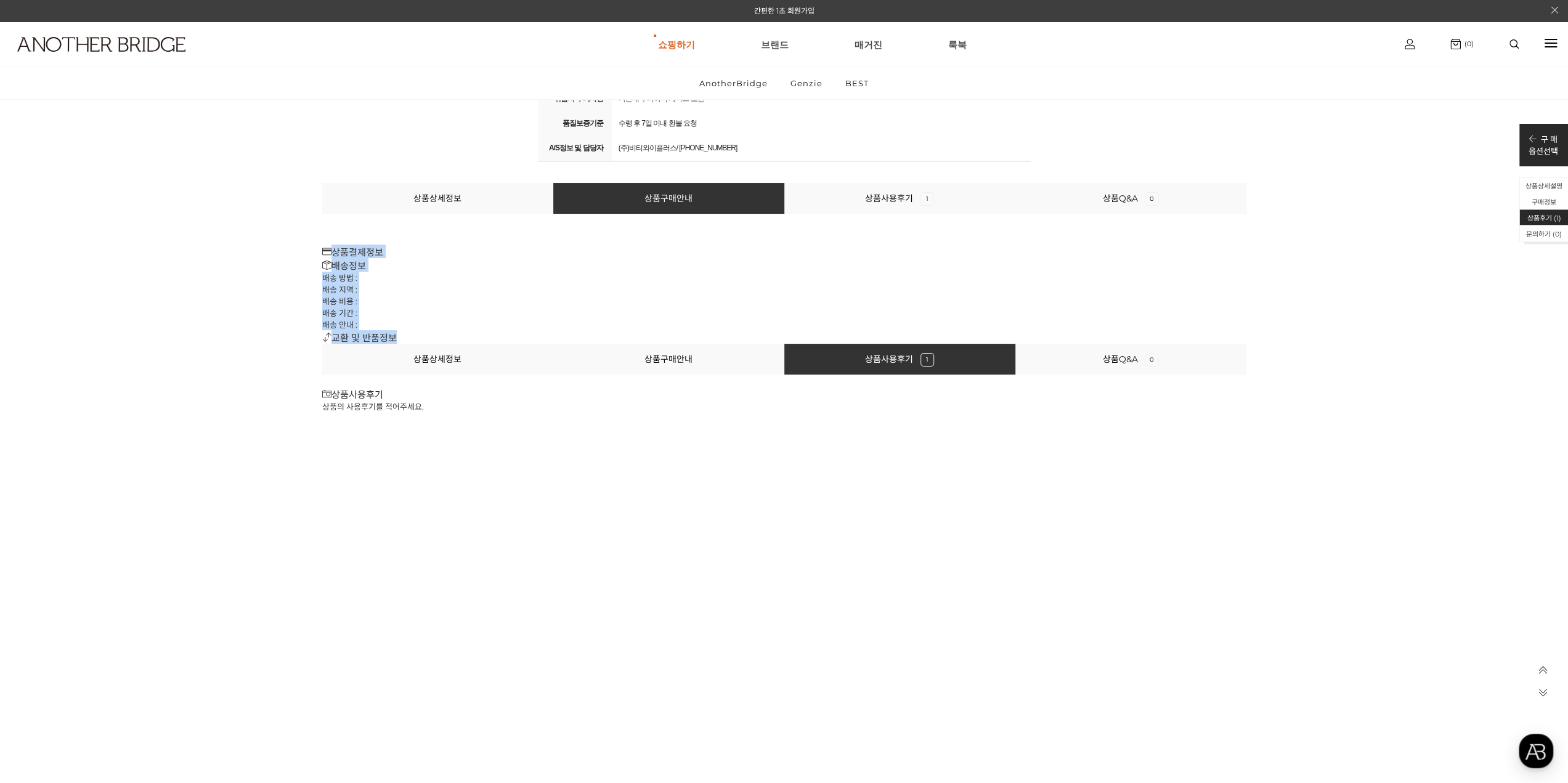
drag, startPoint x: 400, startPoint y: 338, endPoint x: 312, endPoint y: 244, distance: 128.8
click at [369, 286] on li "배송 지역 :" at bounding box center [784, 290] width 924 height 12
drag, startPoint x: 413, startPoint y: 339, endPoint x: 314, endPoint y: 246, distance: 135.8
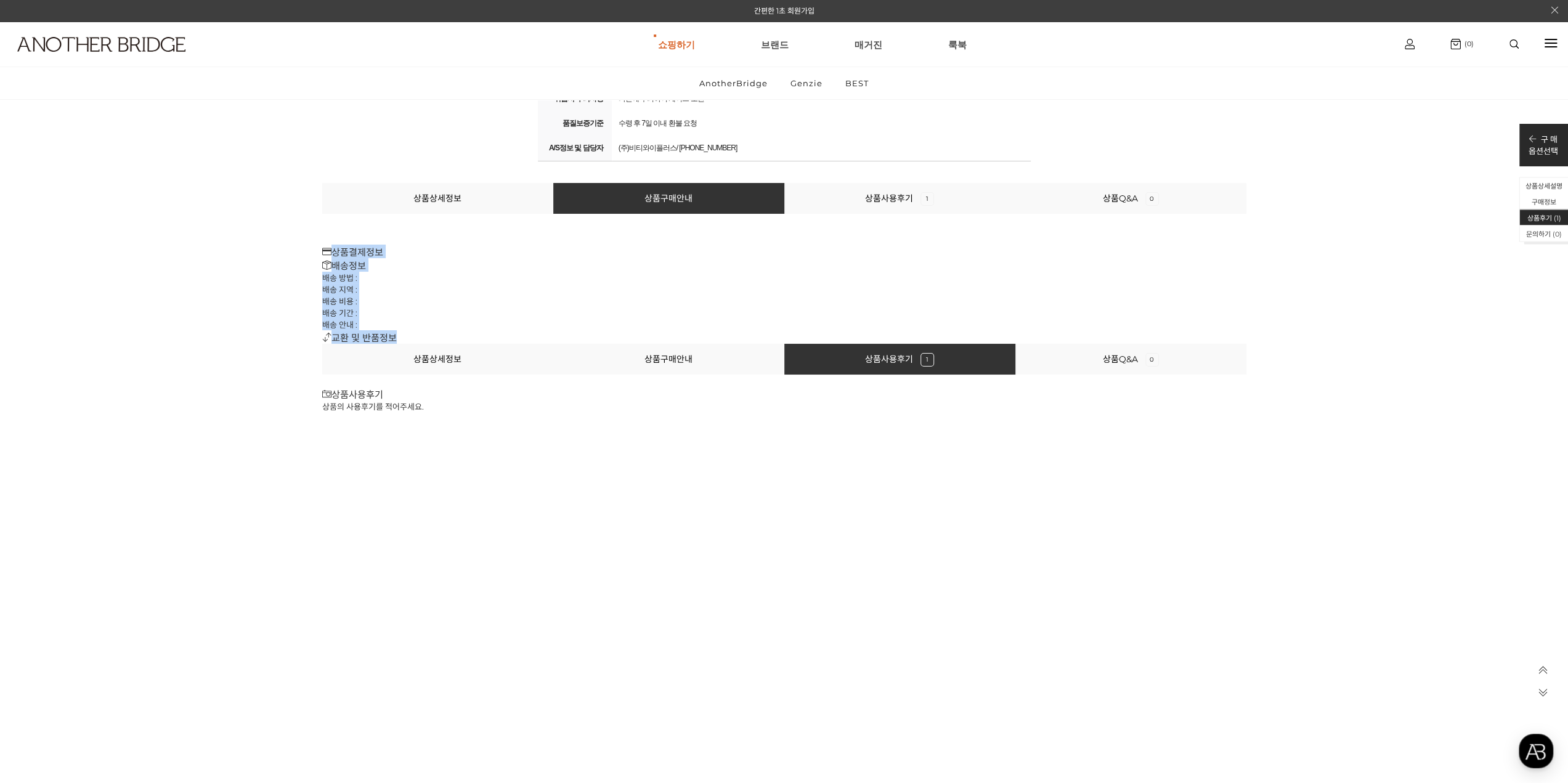
click at [561, 325] on li "배송 안내 :" at bounding box center [784, 325] width 924 height 12
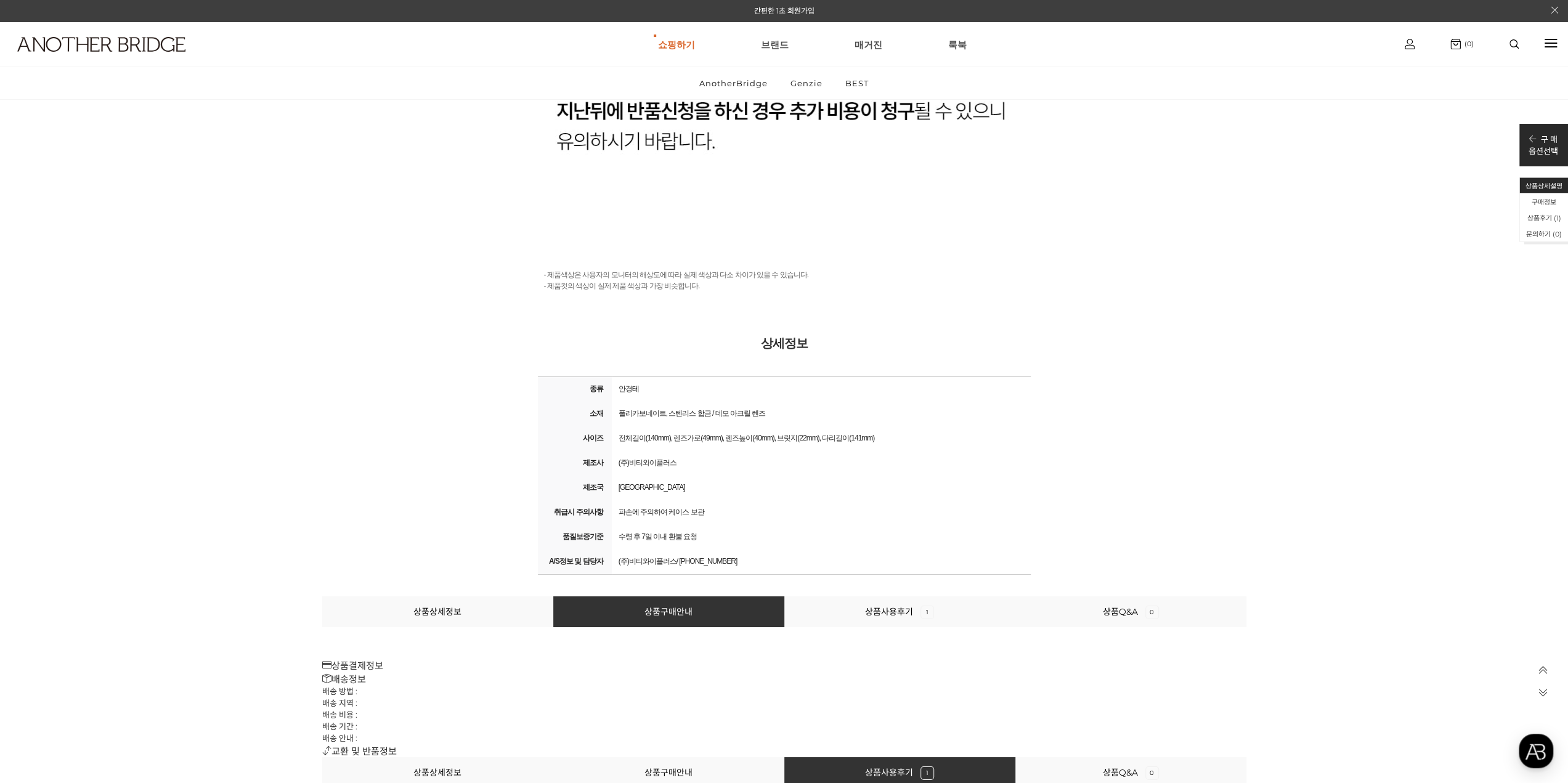
scroll to position [13606, 0]
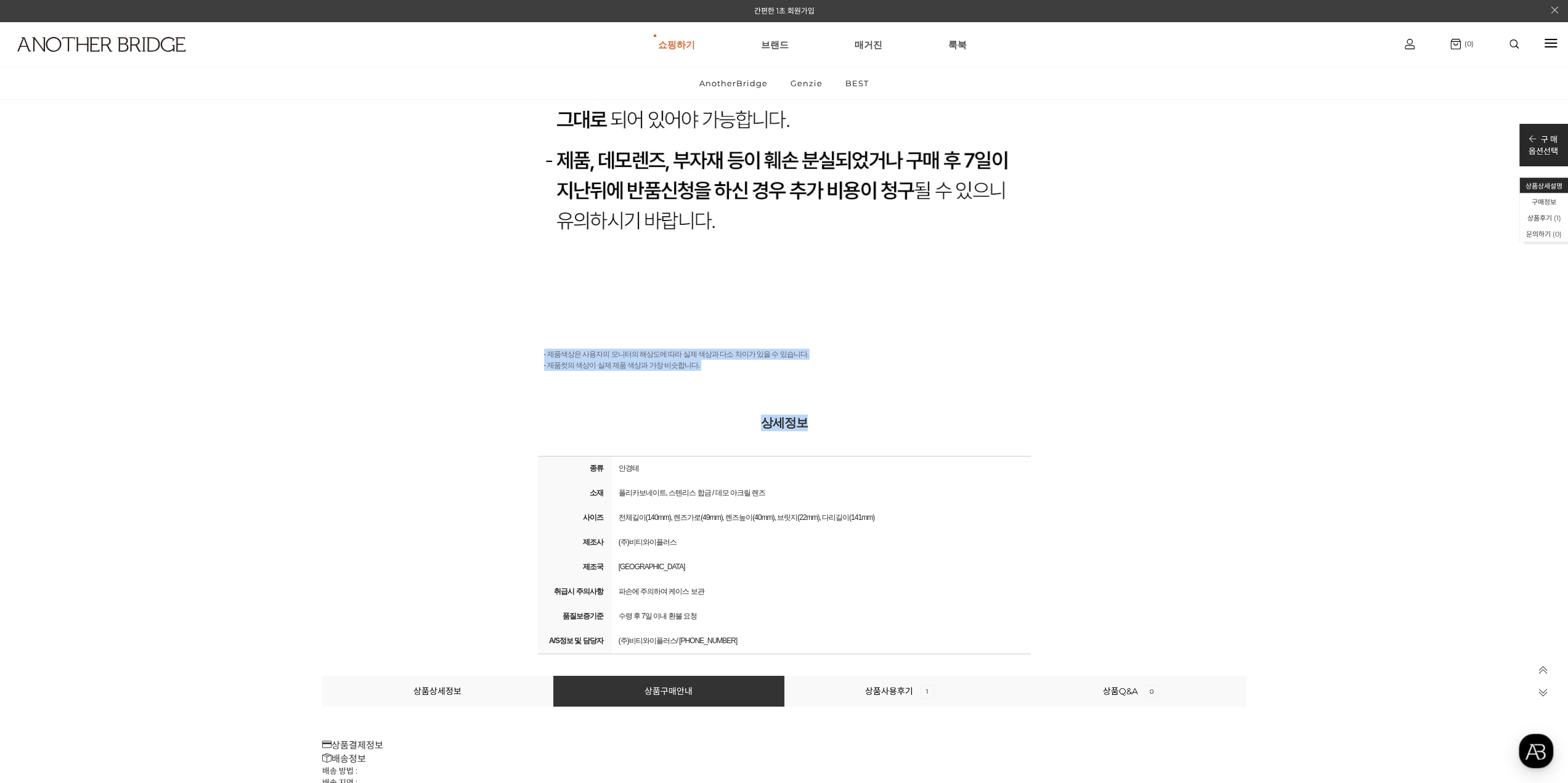
drag, startPoint x: 536, startPoint y: 350, endPoint x: 1101, endPoint y: 527, distance: 592.1
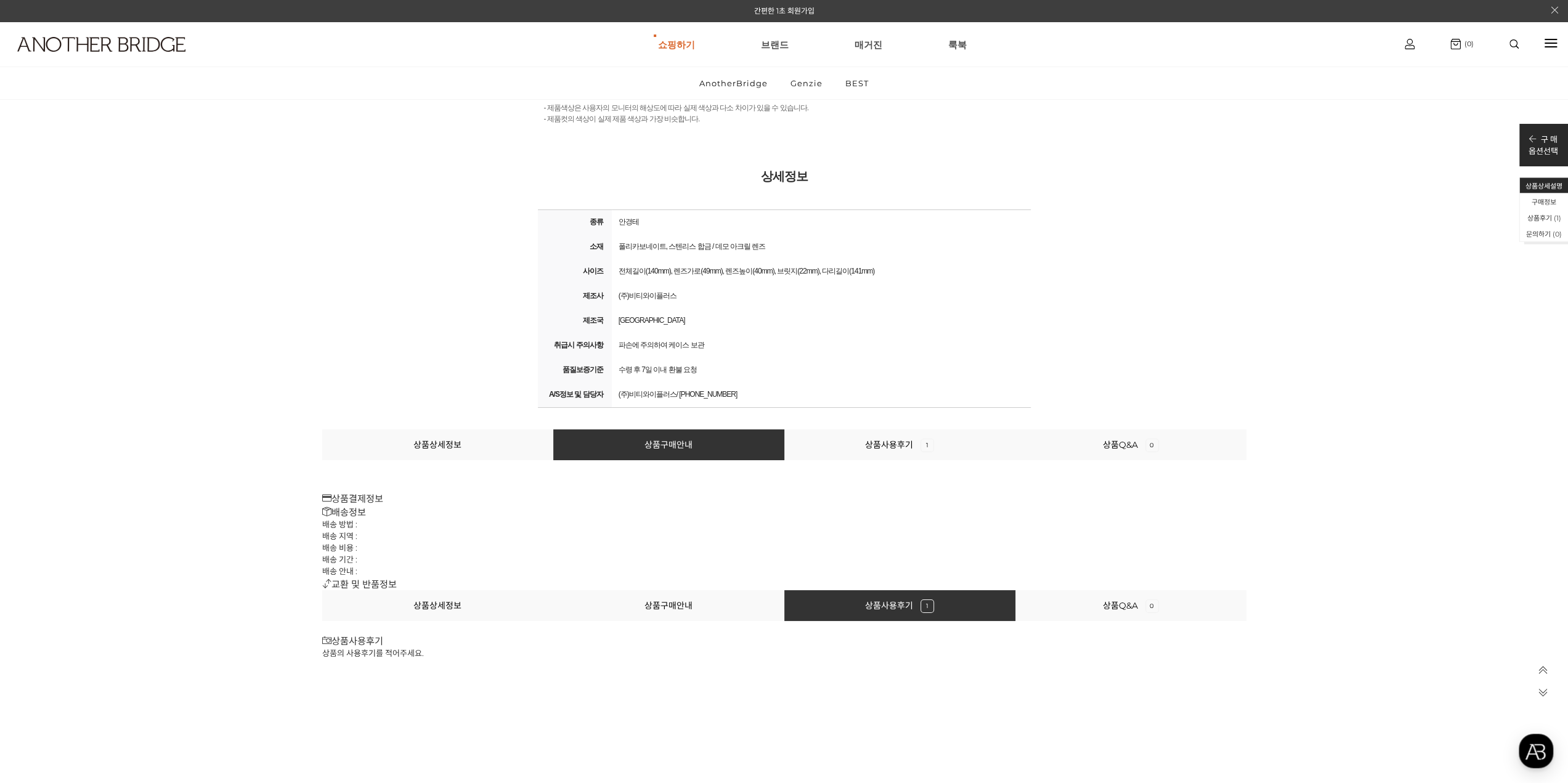
scroll to position [14161, 0]
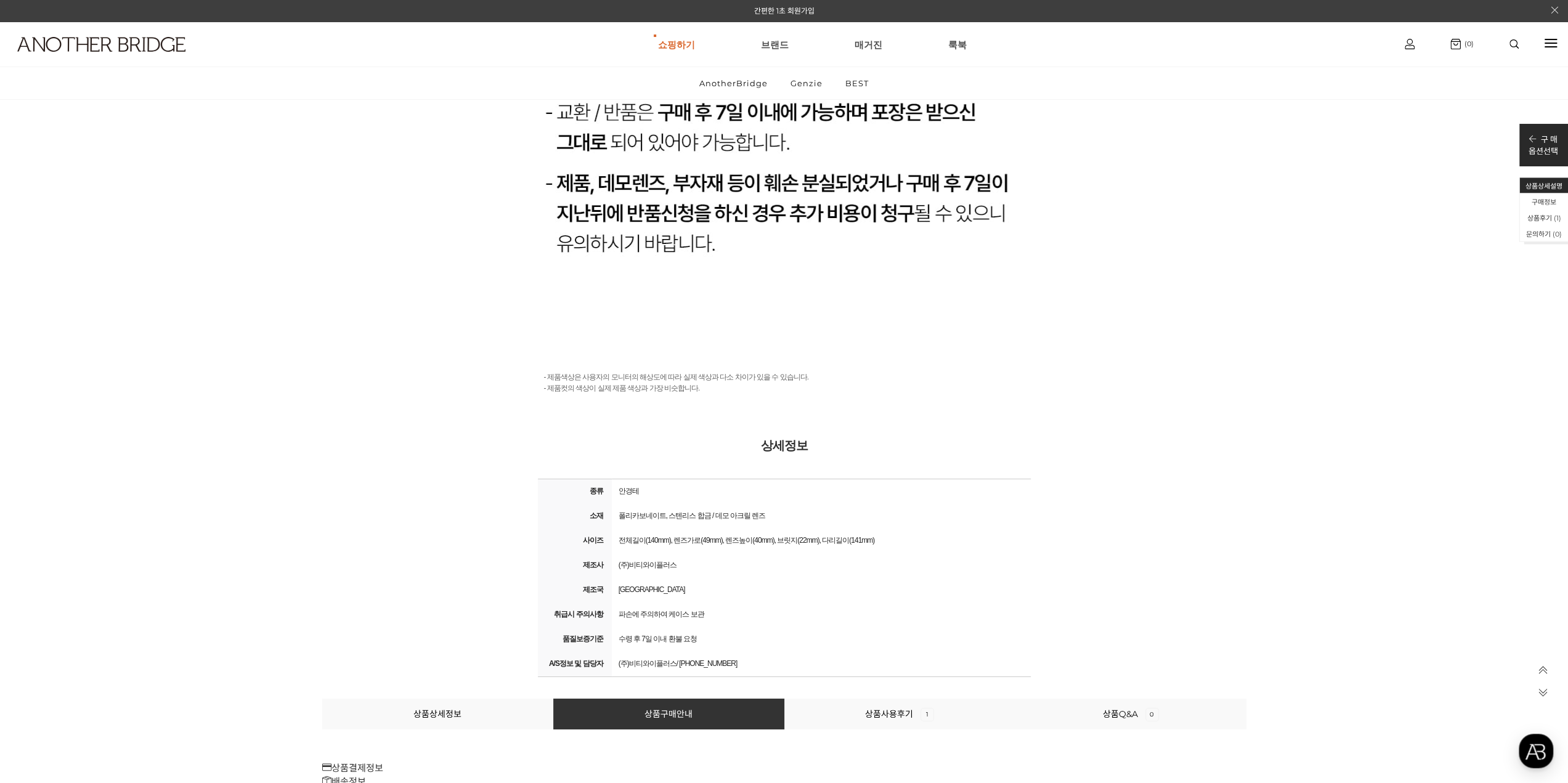
scroll to position [13545, 0]
